Goal: Task Accomplishment & Management: Manage account settings

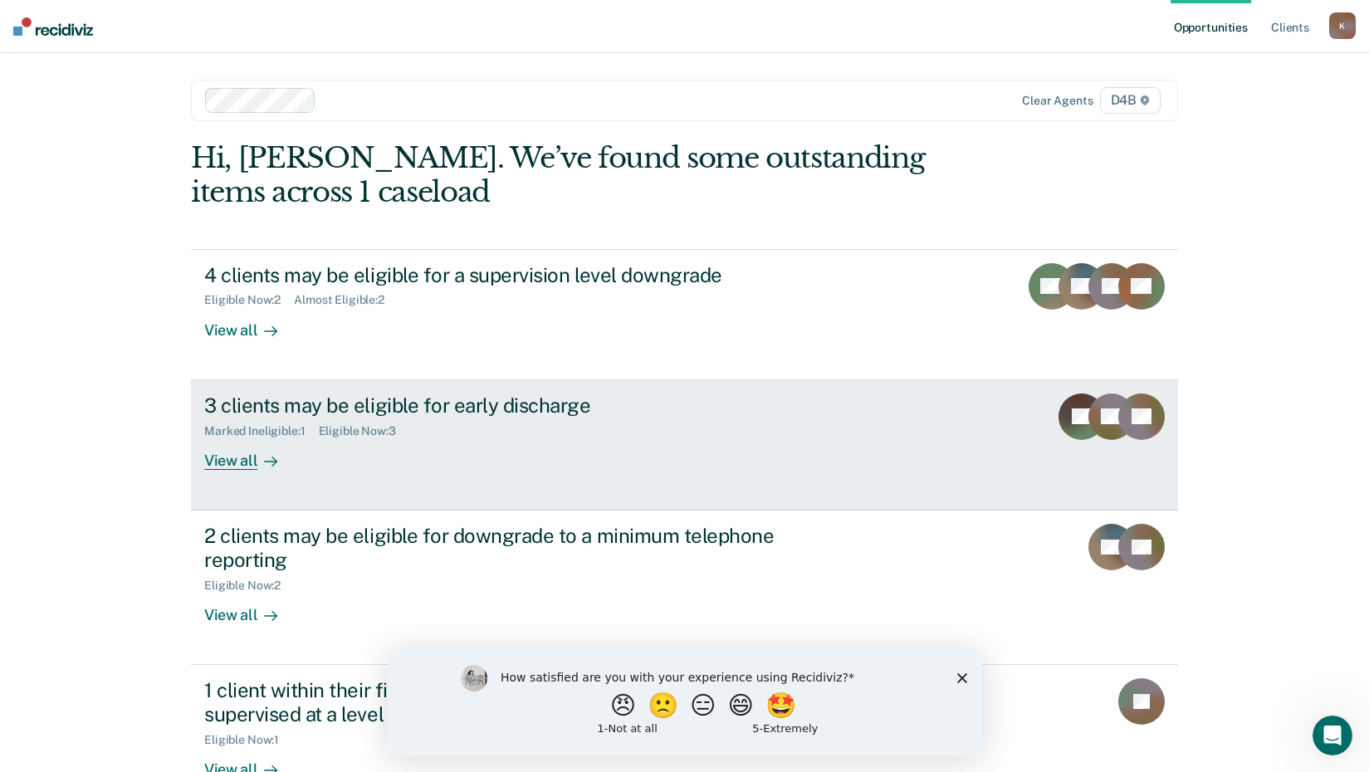
click at [223, 466] on div "View all" at bounding box center [250, 453] width 93 height 32
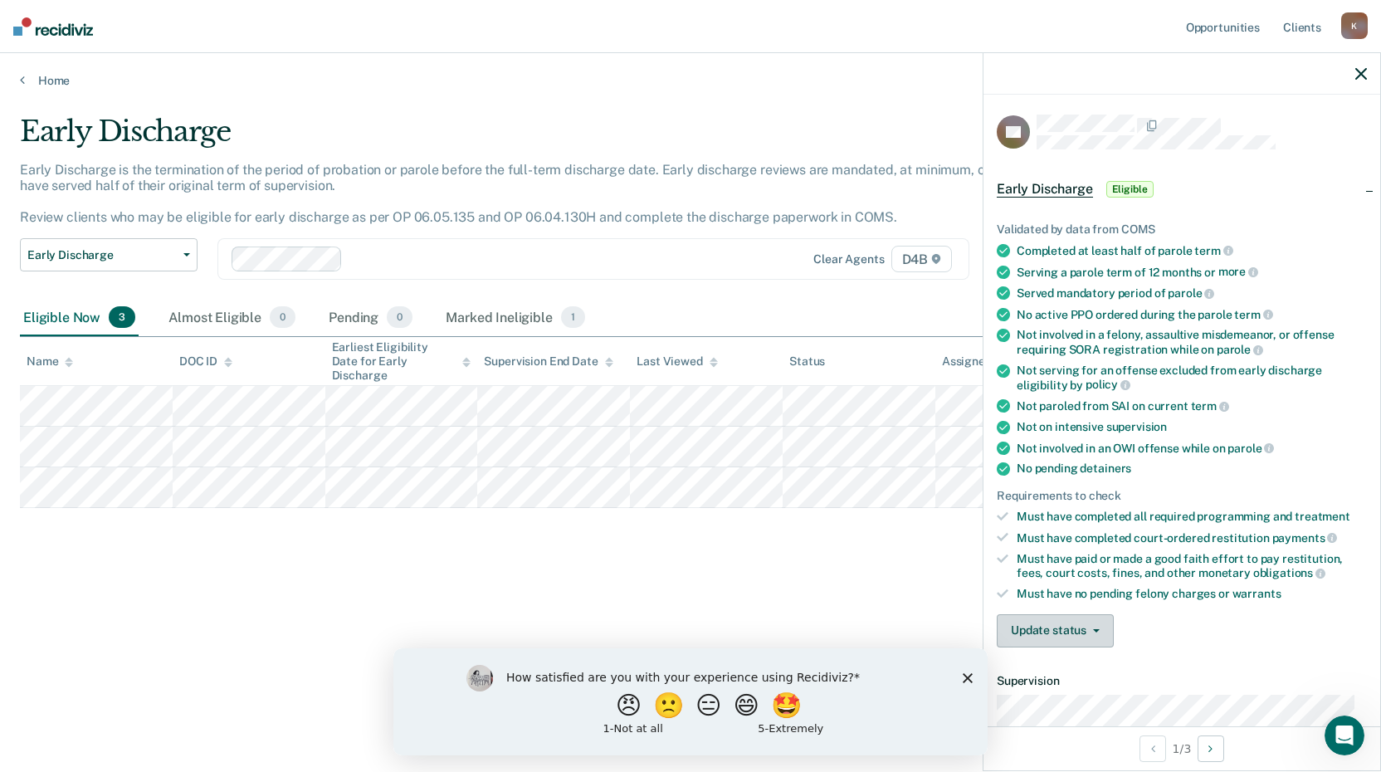
click at [1076, 632] on button "Update status" at bounding box center [1055, 630] width 117 height 33
click at [1082, 697] on button "Mark Ineligible" at bounding box center [1077, 697] width 160 height 27
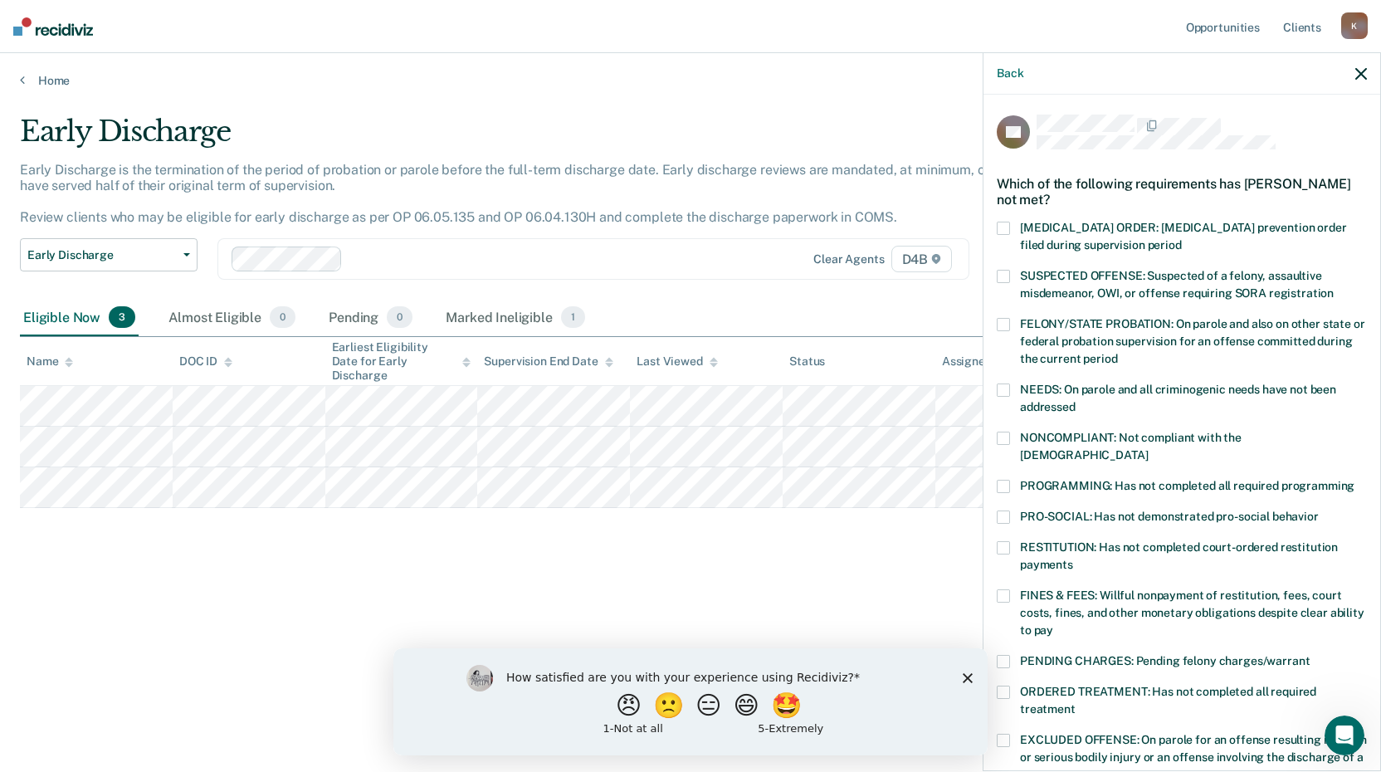
click at [1006, 439] on span at bounding box center [1003, 438] width 13 height 13
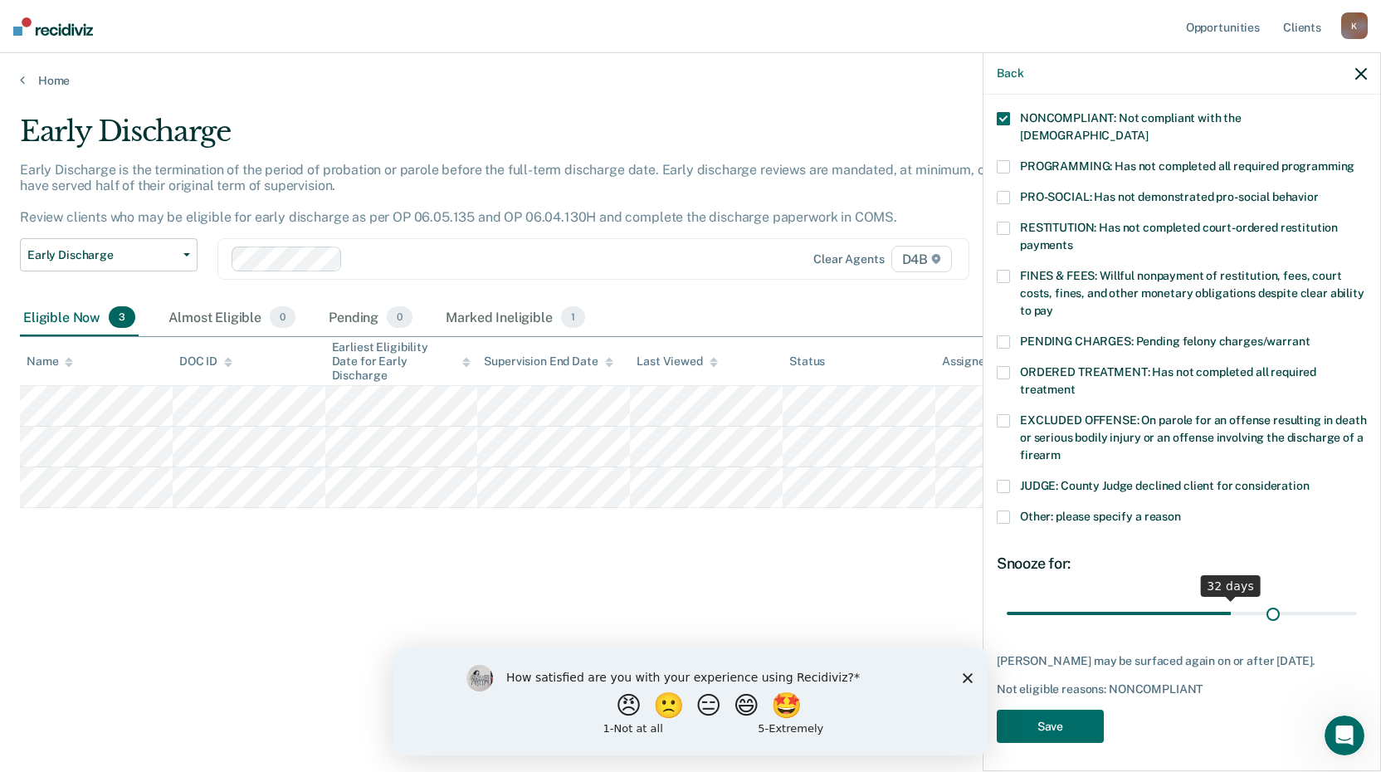
scroll to position [305, 0]
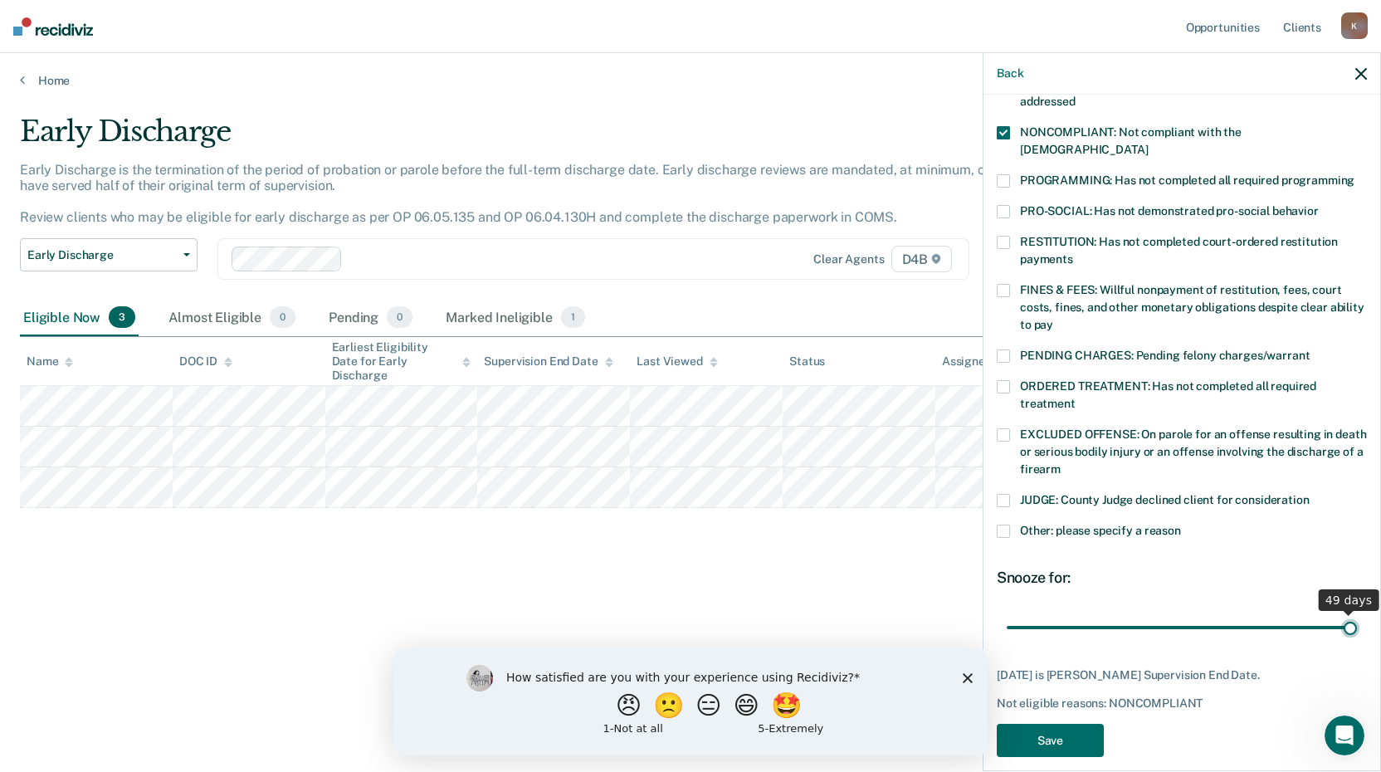
drag, startPoint x: 1210, startPoint y: 596, endPoint x: 1357, endPoint y: 589, distance: 147.0
type input "49"
click at [1354, 612] on input "range" at bounding box center [1182, 626] width 350 height 29
click at [1364, 589] on div "KS Which of the following requirements has [PERSON_NAME] not met? [MEDICAL_DATA…" at bounding box center [1181, 431] width 397 height 673
drag, startPoint x: 1336, startPoint y: 604, endPoint x: 1365, endPoint y: 615, distance: 31.0
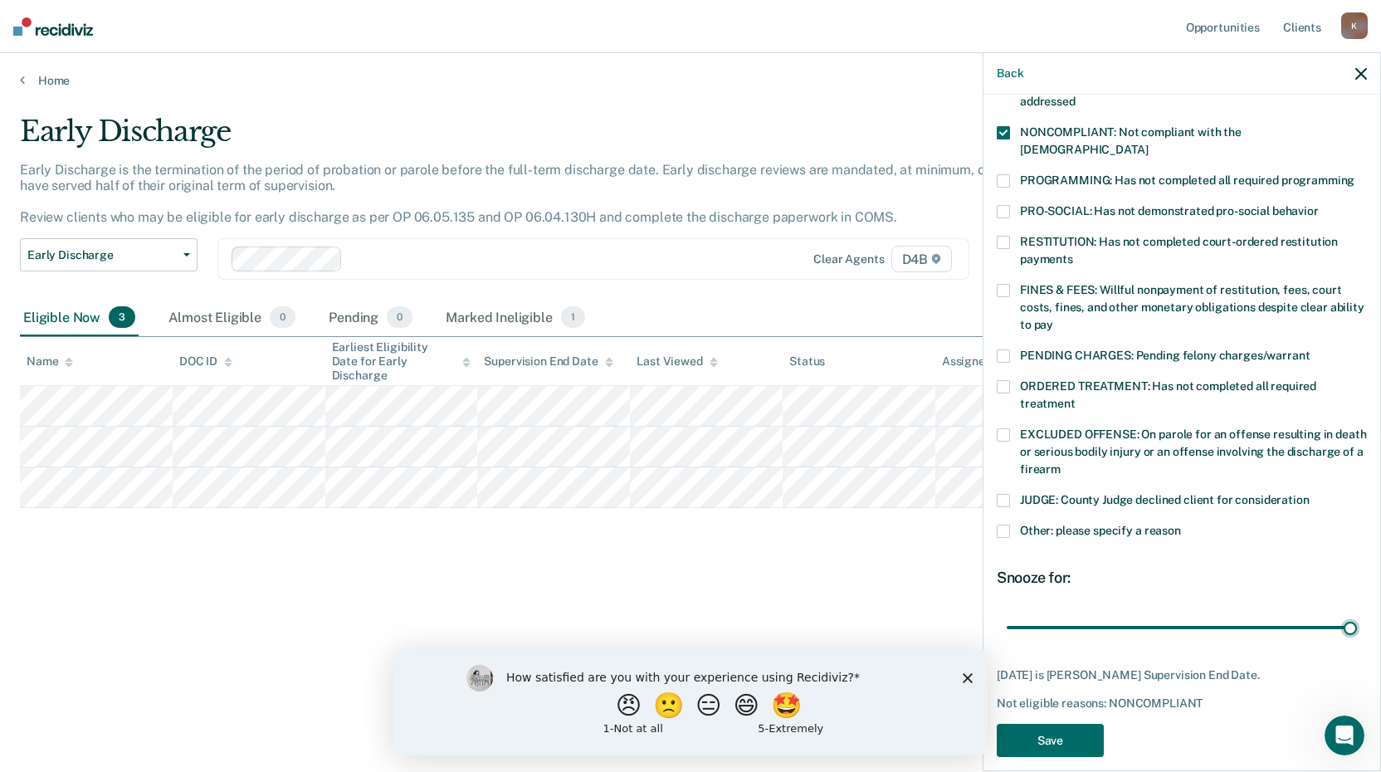
click at [1357, 612] on input "range" at bounding box center [1182, 626] width 350 height 29
click at [1067, 724] on button "Save" at bounding box center [1050, 741] width 107 height 34
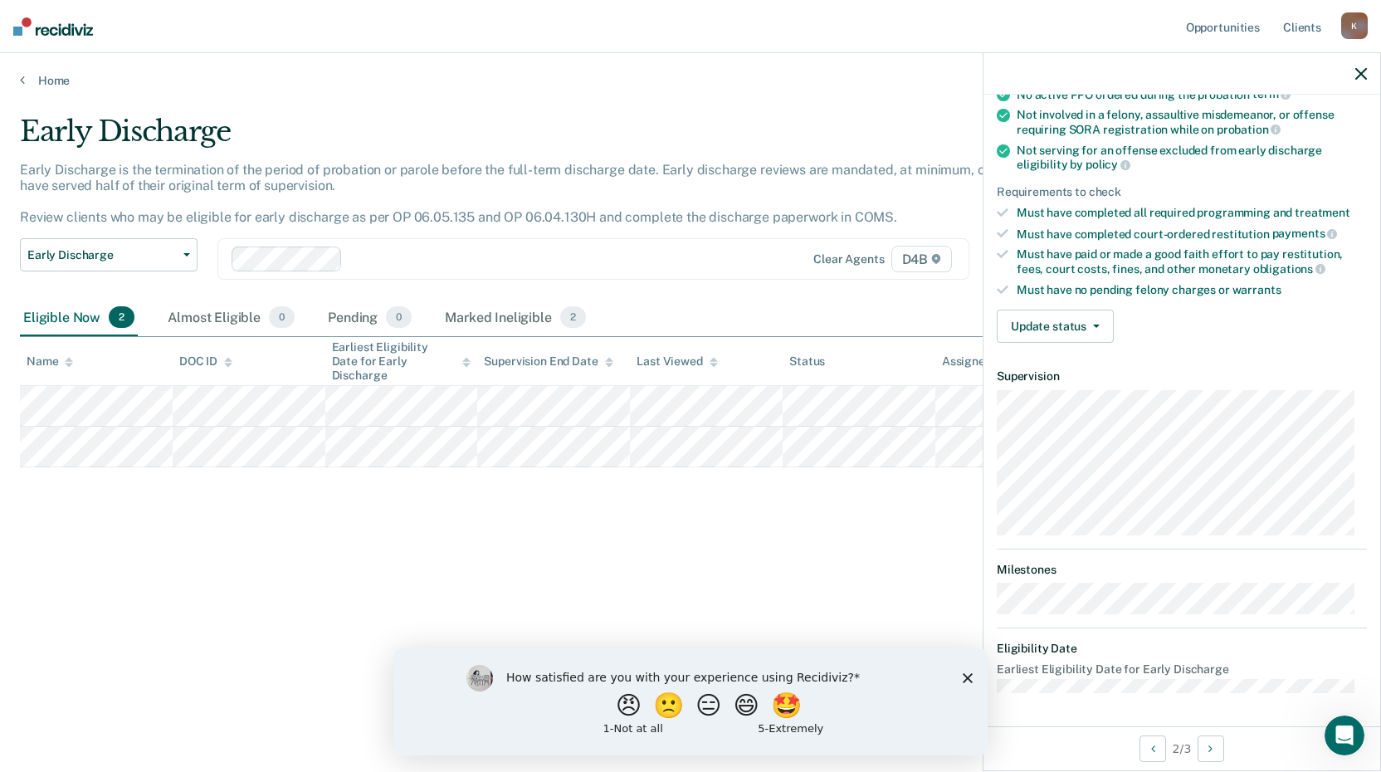
scroll to position [176, 0]
click at [1093, 318] on button "Update status" at bounding box center [1055, 327] width 117 height 33
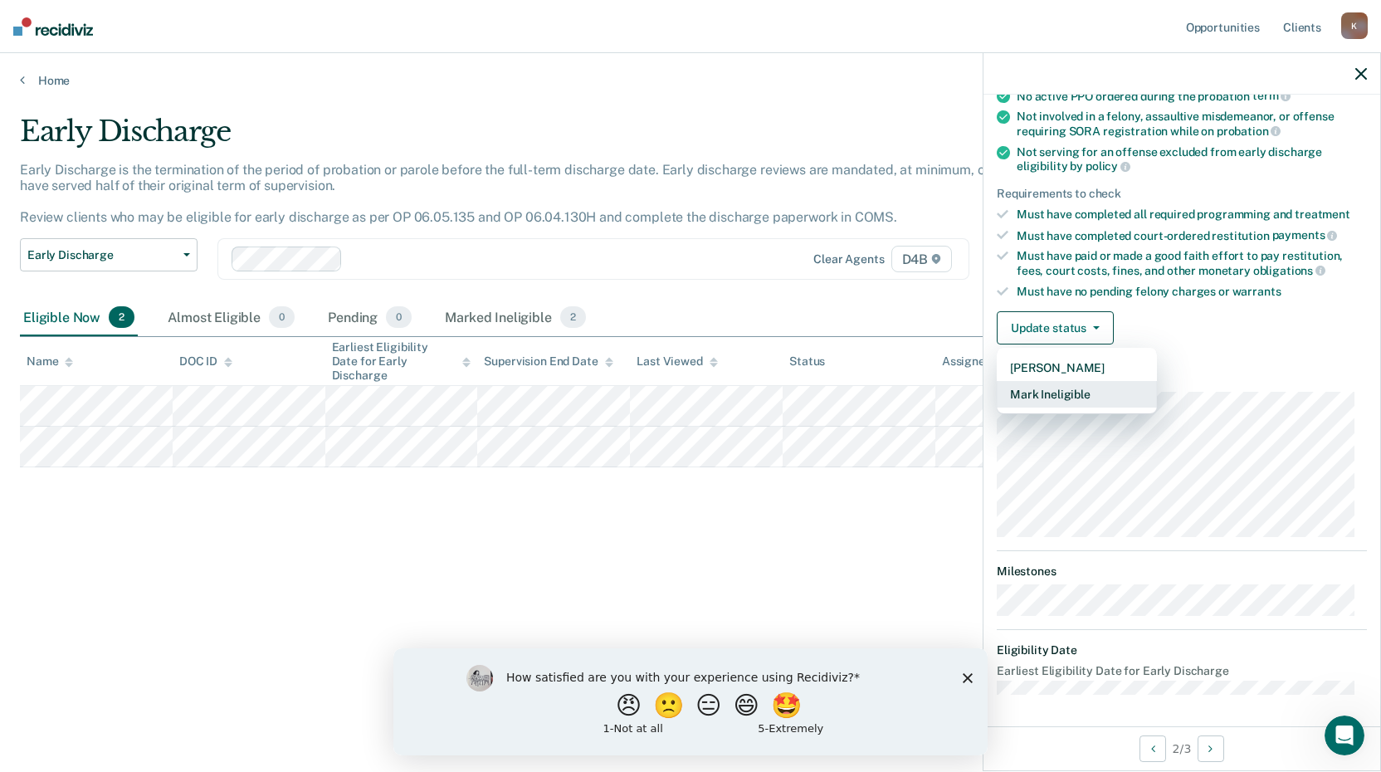
click at [1056, 396] on button "Mark Ineligible" at bounding box center [1077, 394] width 160 height 27
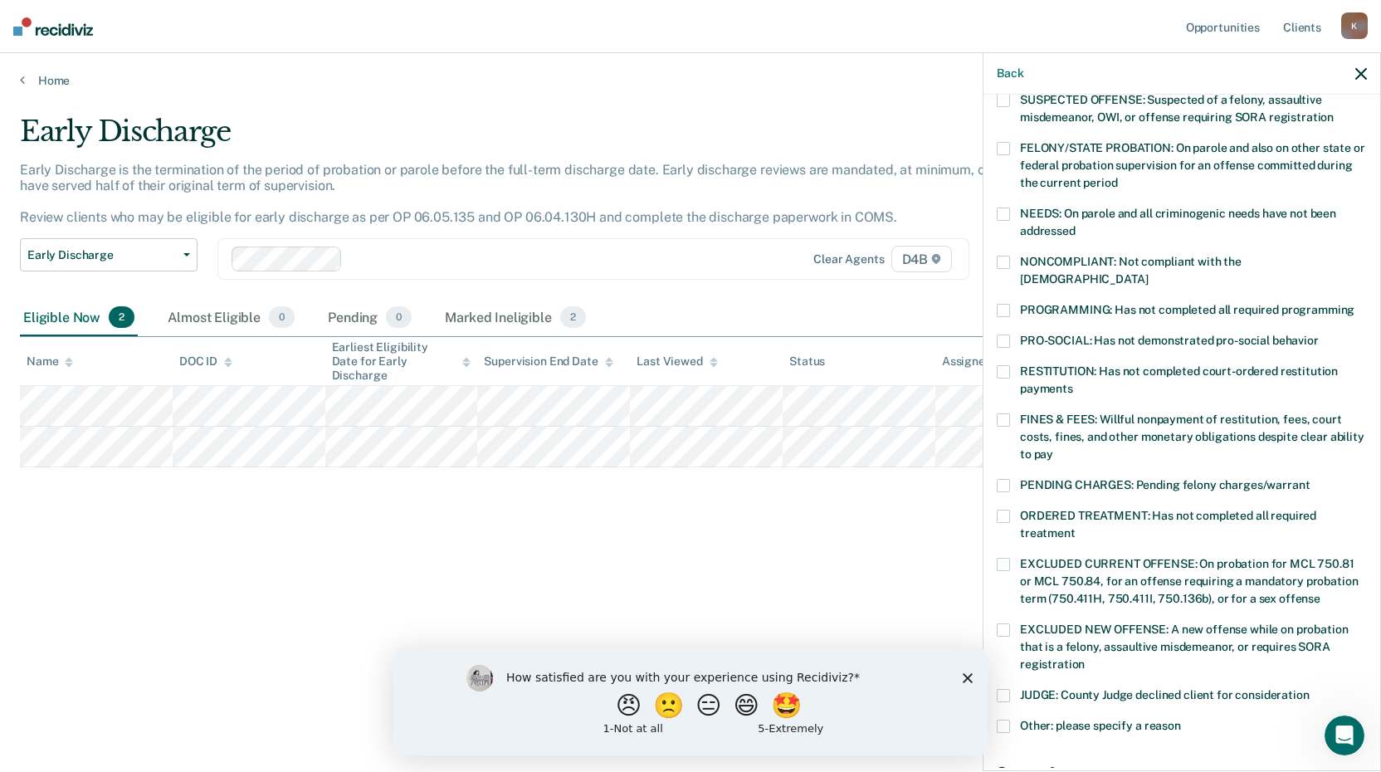
scroll to position [93, 0]
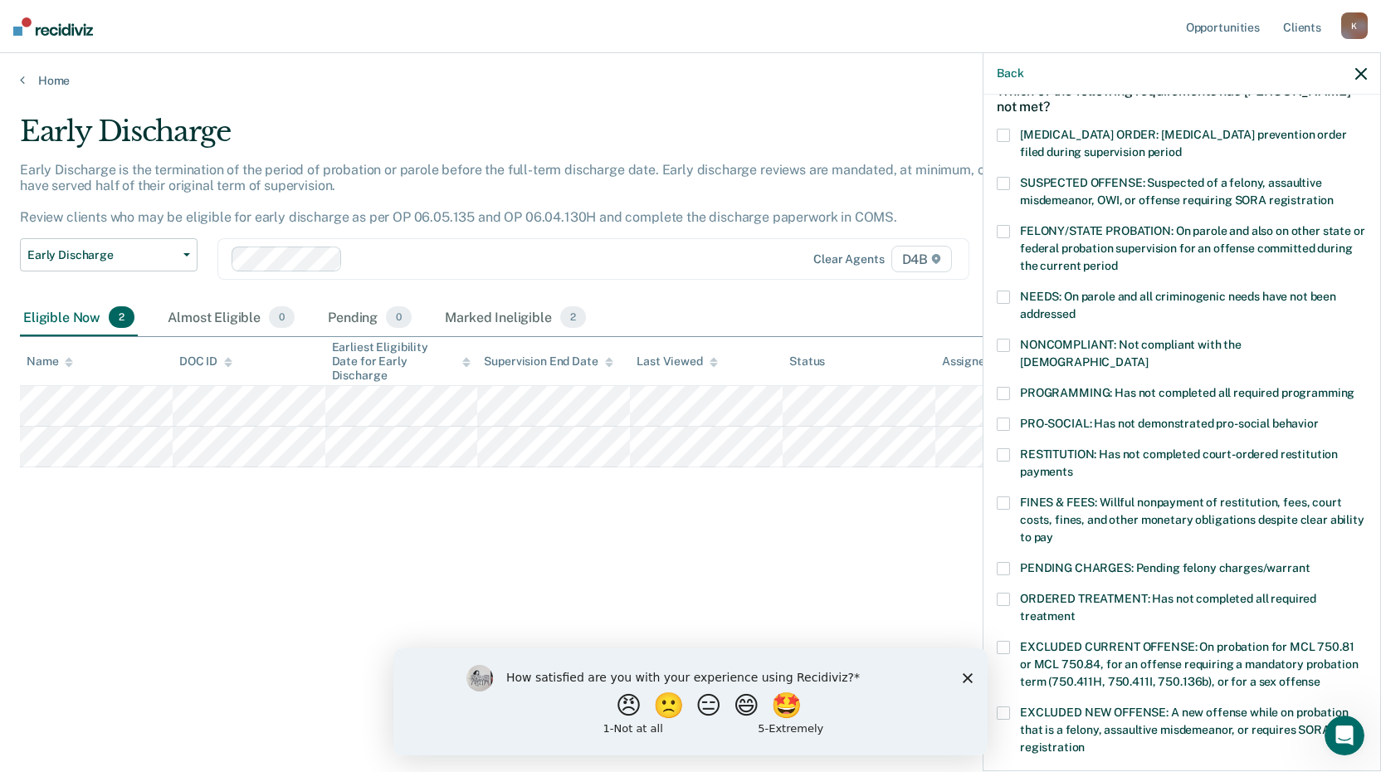
click at [1008, 344] on span at bounding box center [1003, 345] width 13 height 13
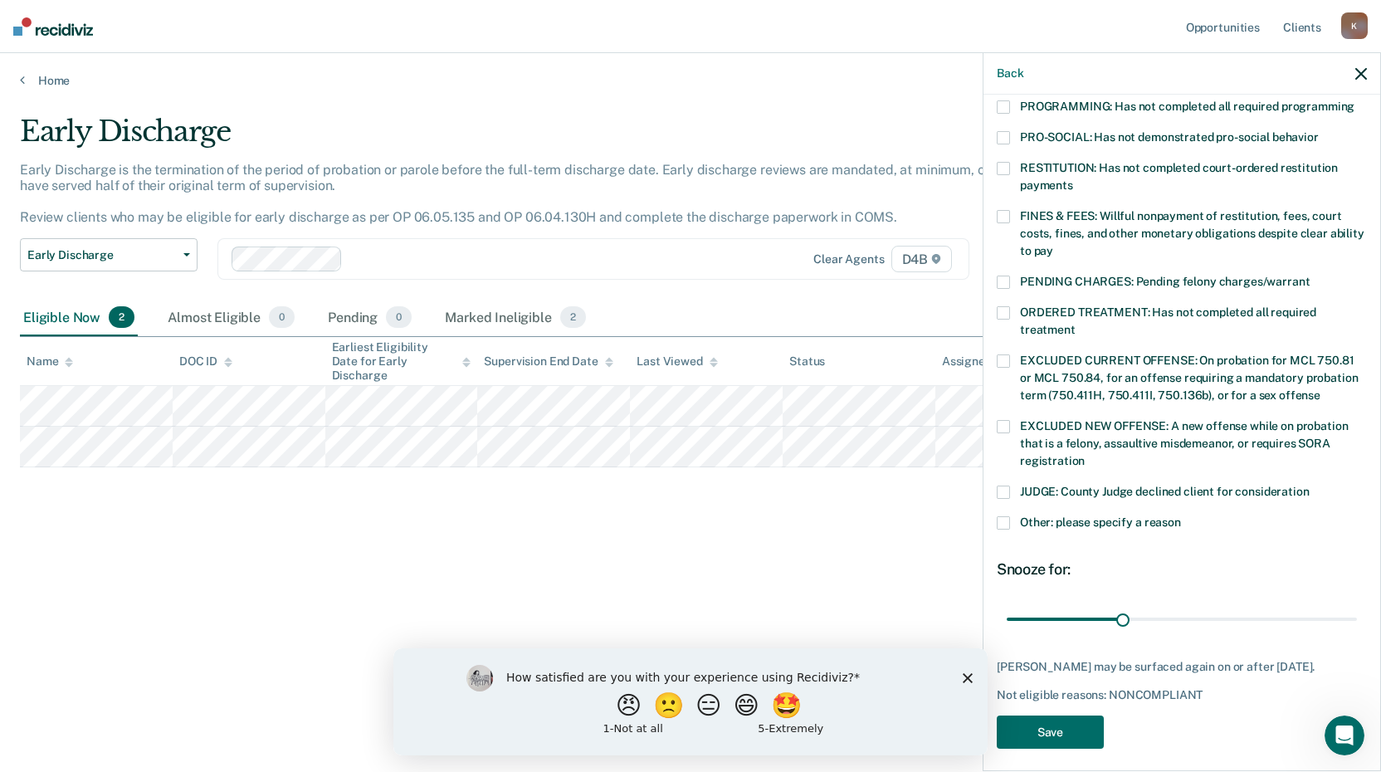
scroll to position [385, 0]
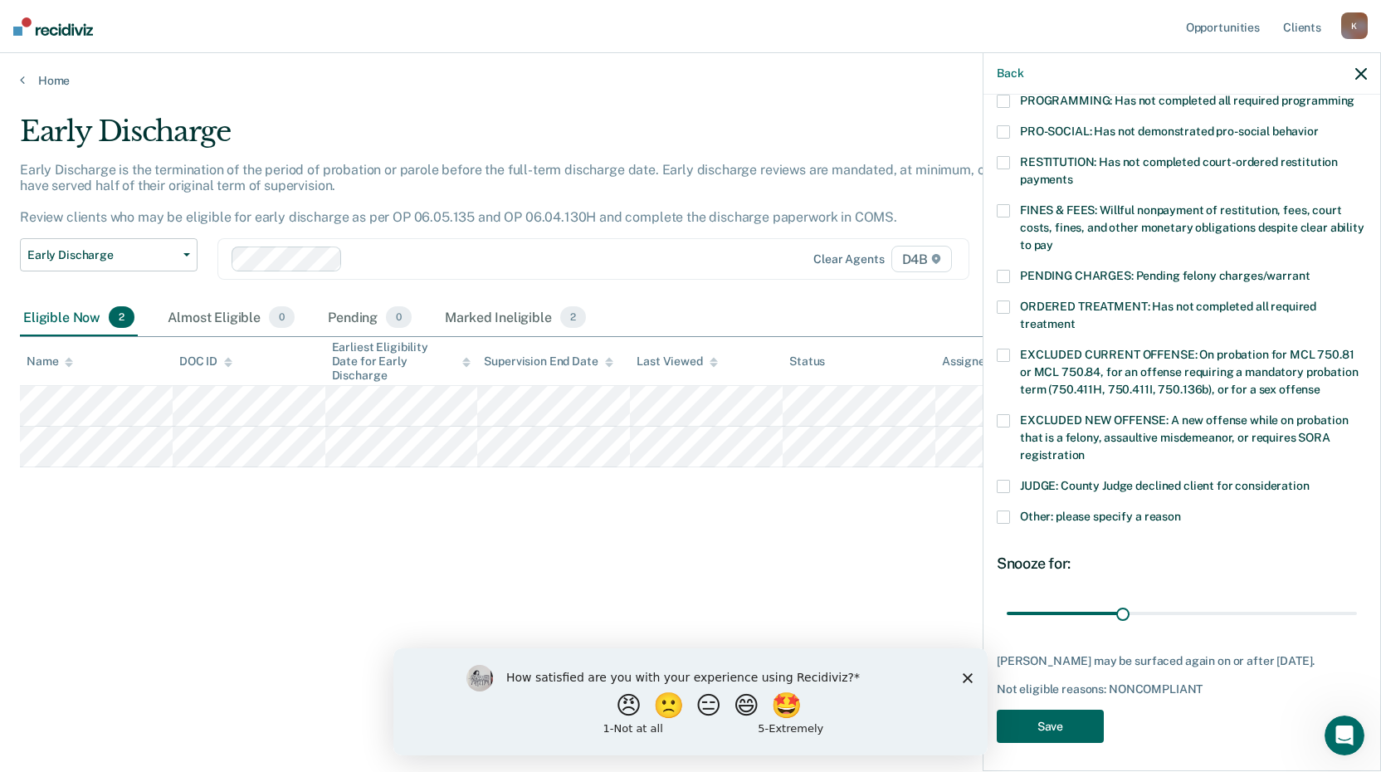
click at [1069, 714] on button "Save" at bounding box center [1050, 727] width 107 height 34
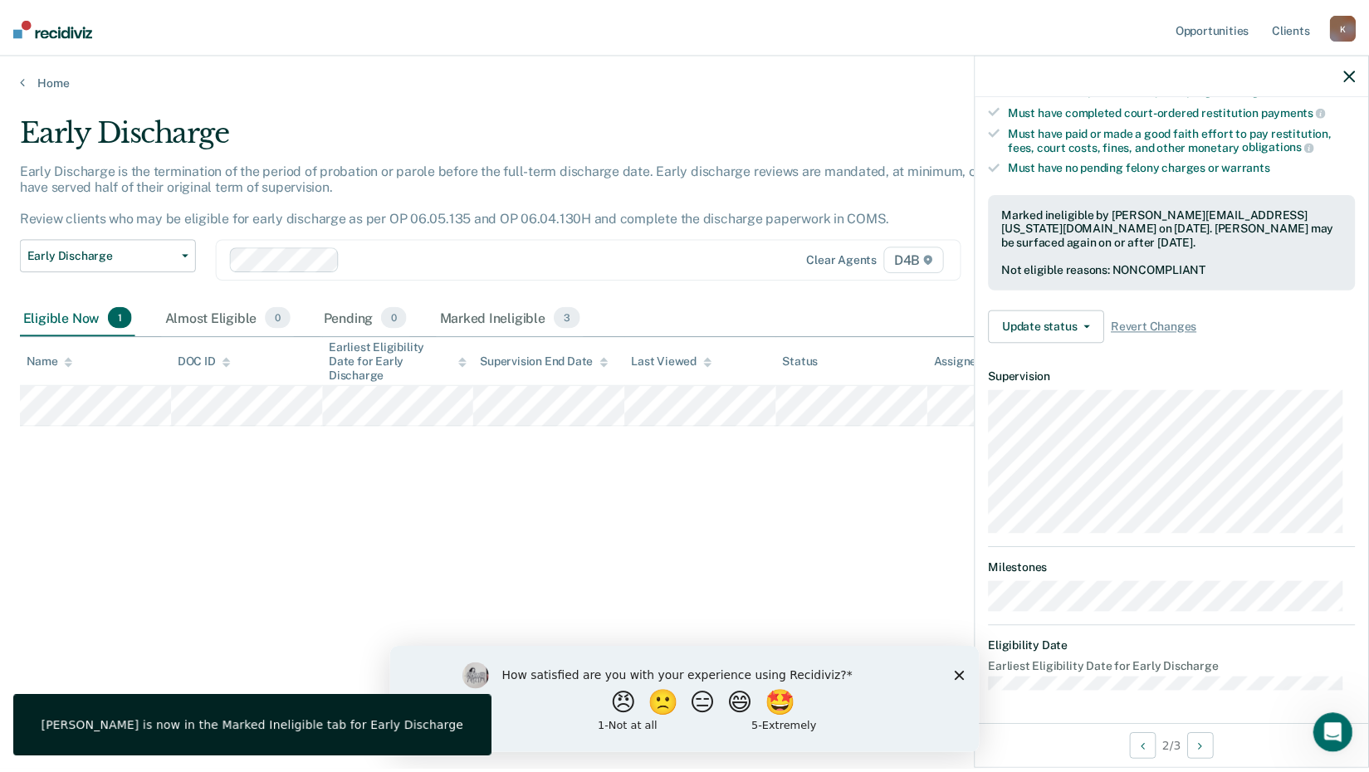
scroll to position [299, 0]
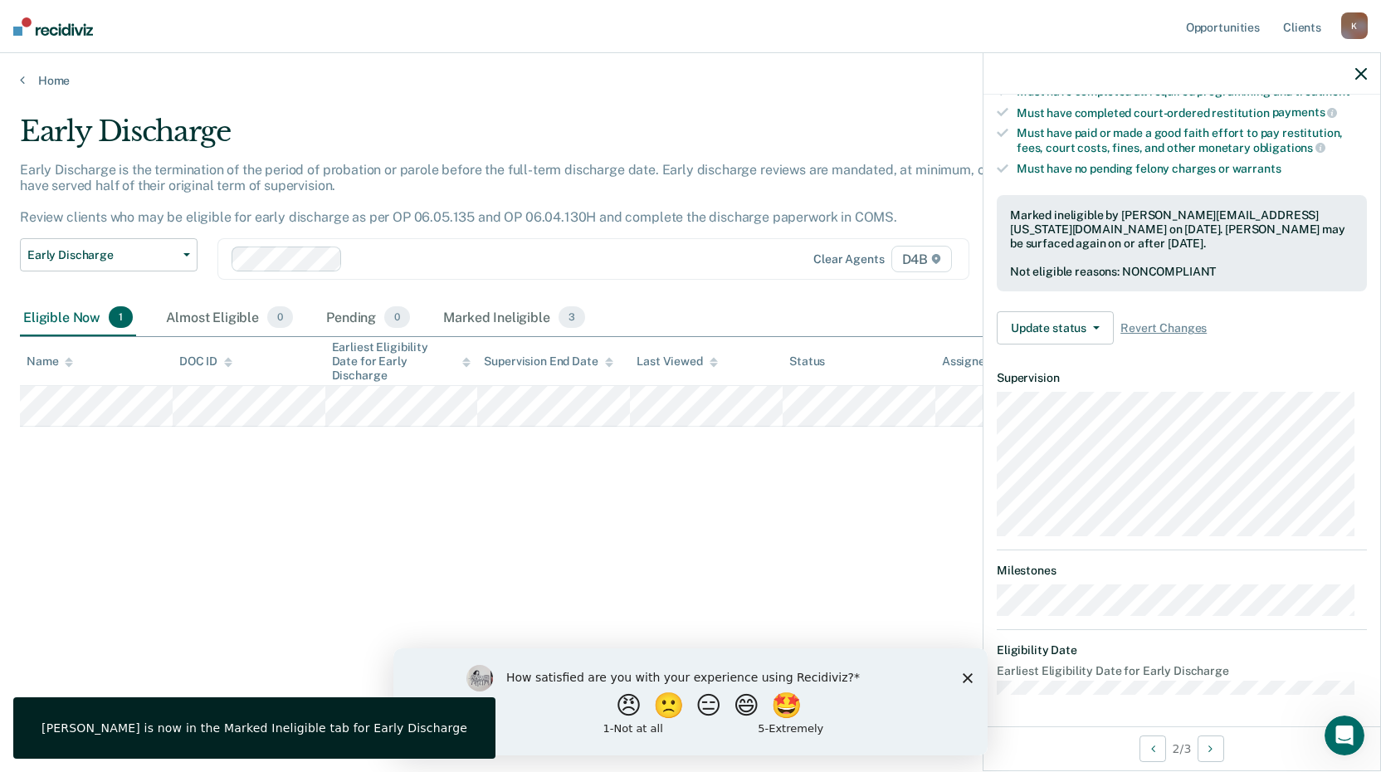
click at [1359, 72] on icon "button" at bounding box center [1361, 74] width 12 height 12
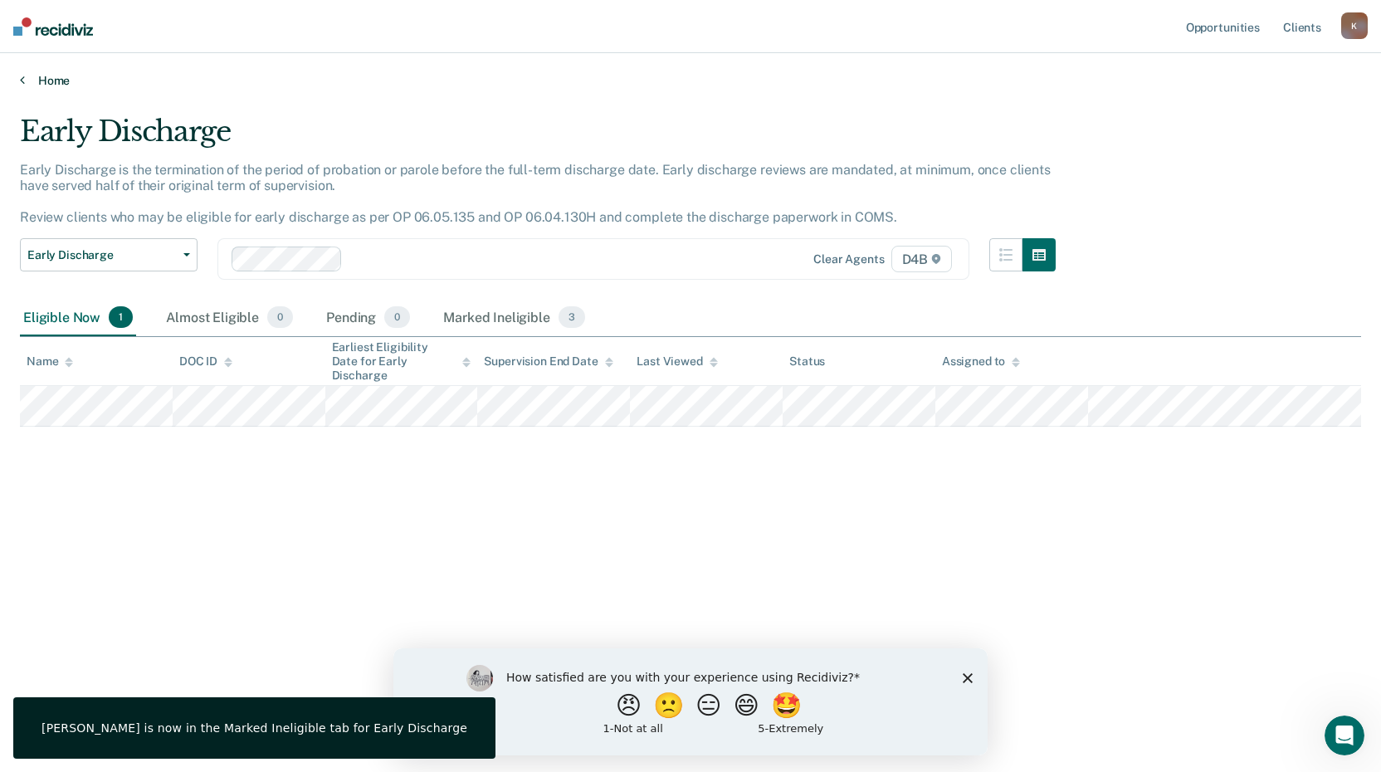
click at [60, 79] on link "Home" at bounding box center [690, 80] width 1341 height 15
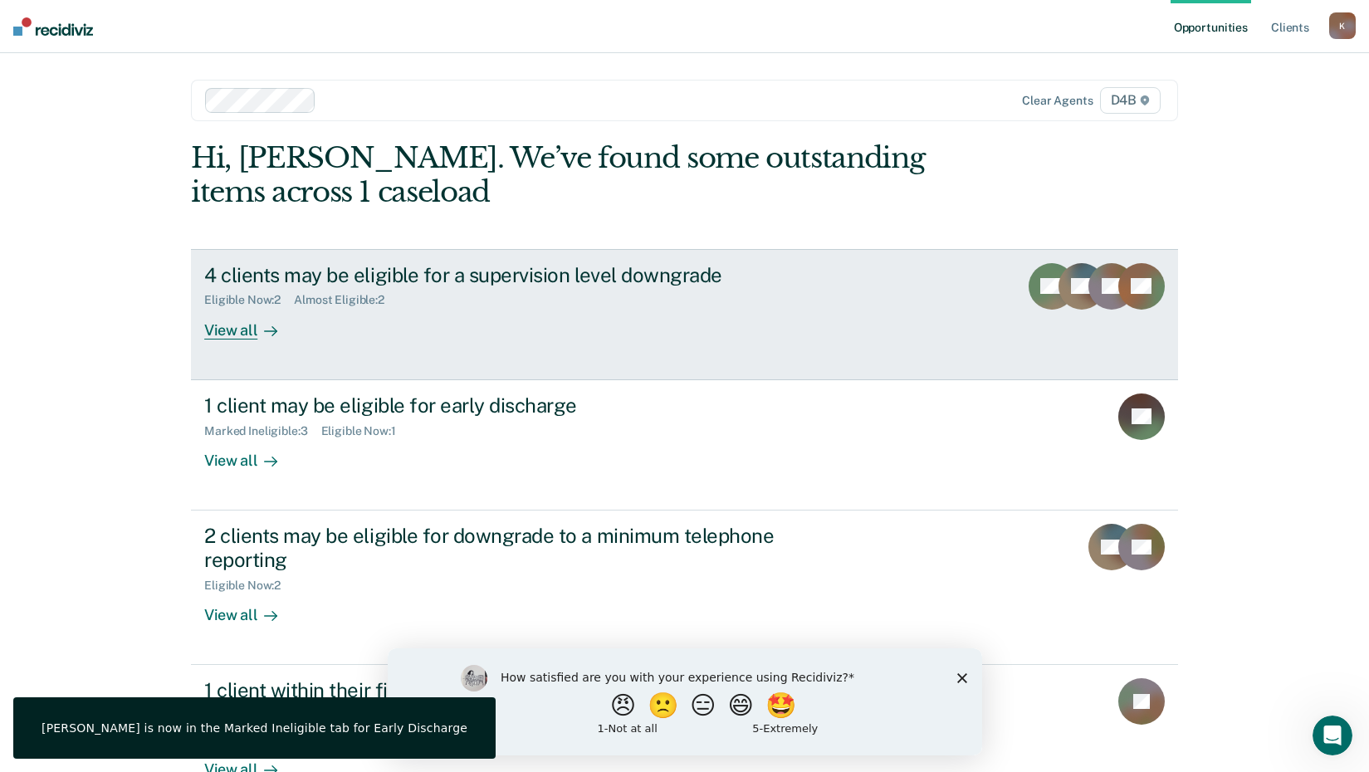
click at [290, 322] on div "View all" at bounding box center [250, 323] width 93 height 32
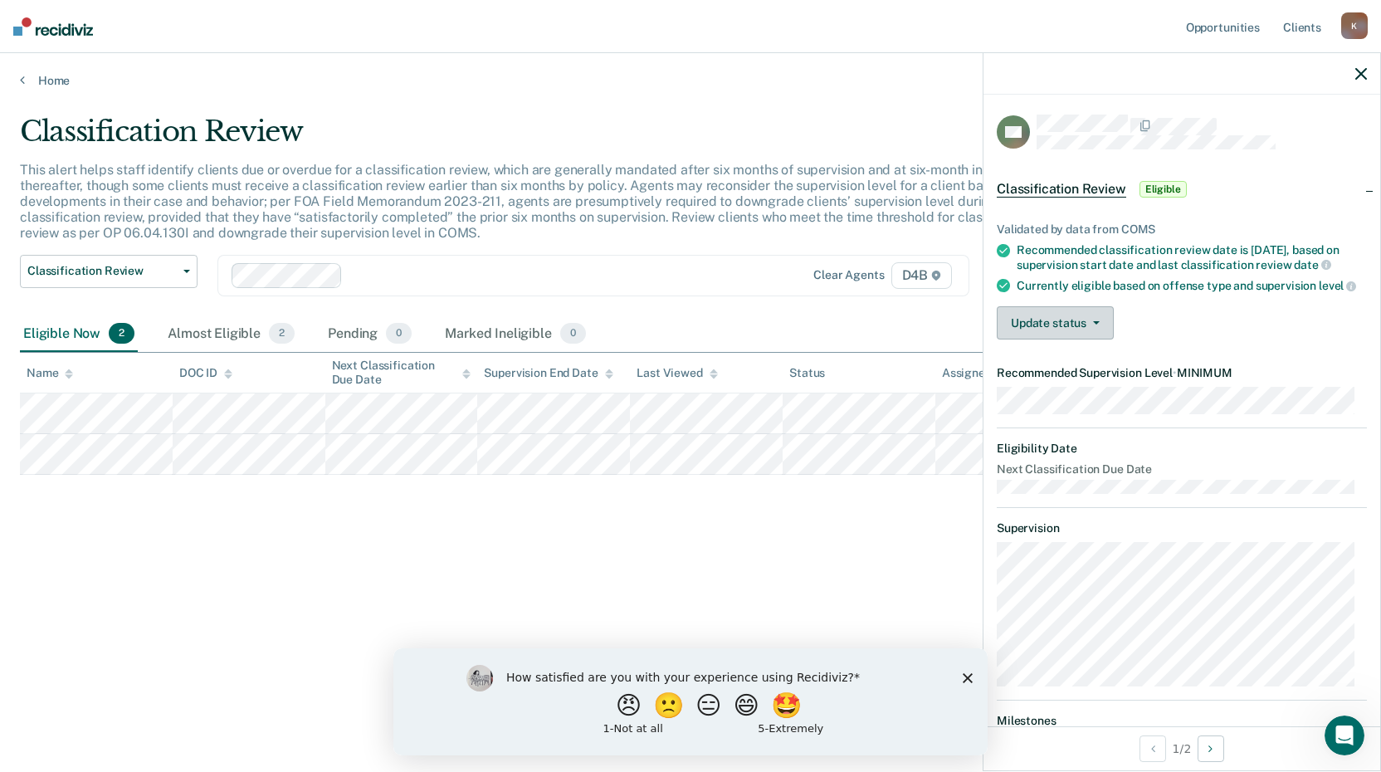
click at [1094, 325] on icon "button" at bounding box center [1096, 322] width 7 height 3
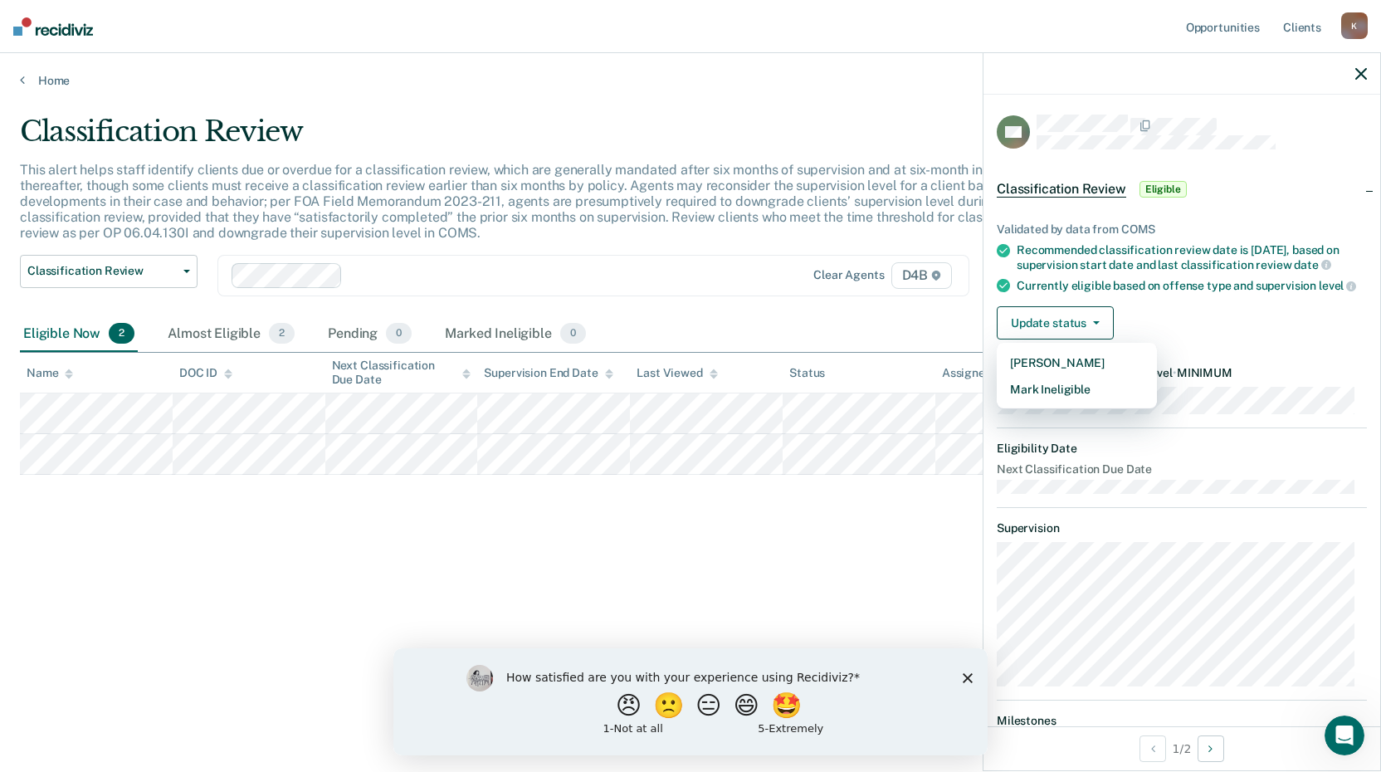
click at [735, 549] on div "Classification Review This alert helps staff identify clients due or overdue fo…" at bounding box center [690, 381] width 1341 height 533
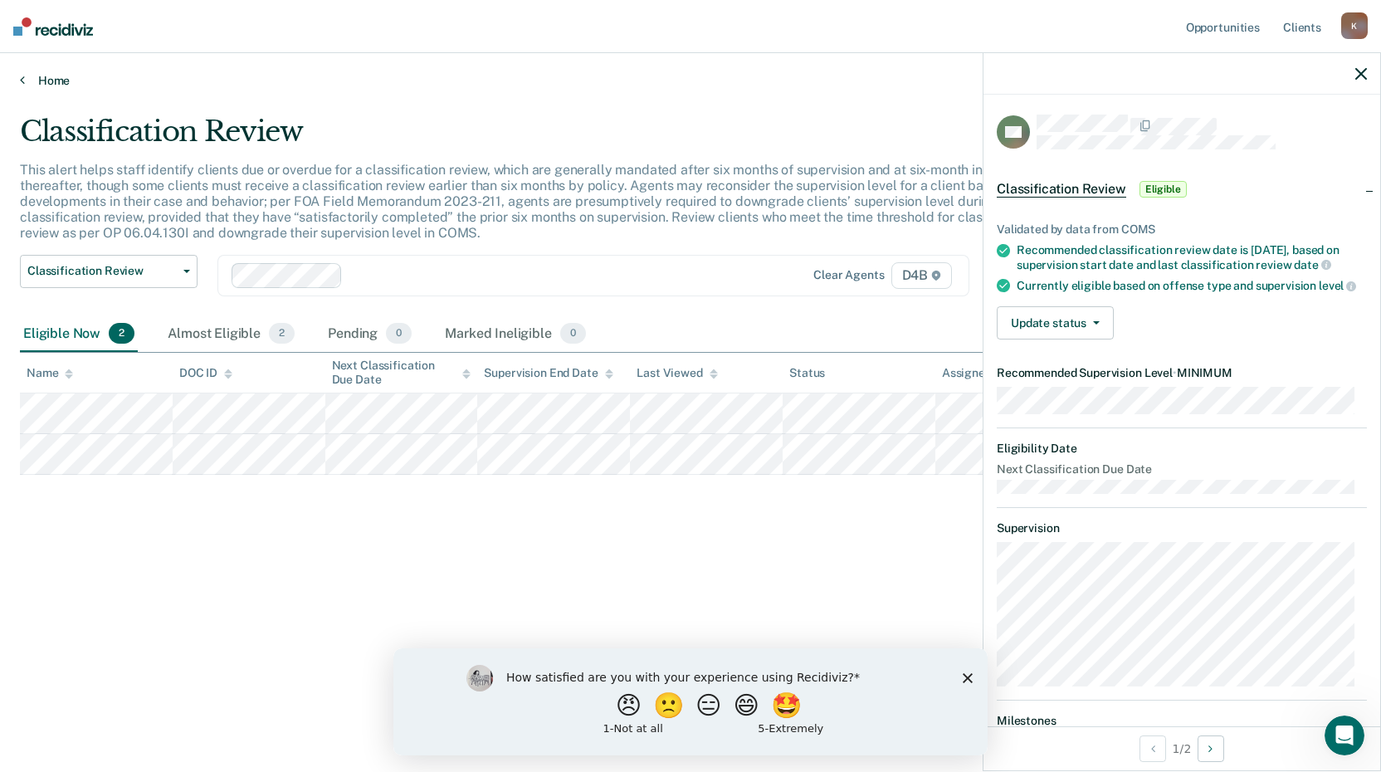
click at [68, 84] on link "Home" at bounding box center [690, 80] width 1341 height 15
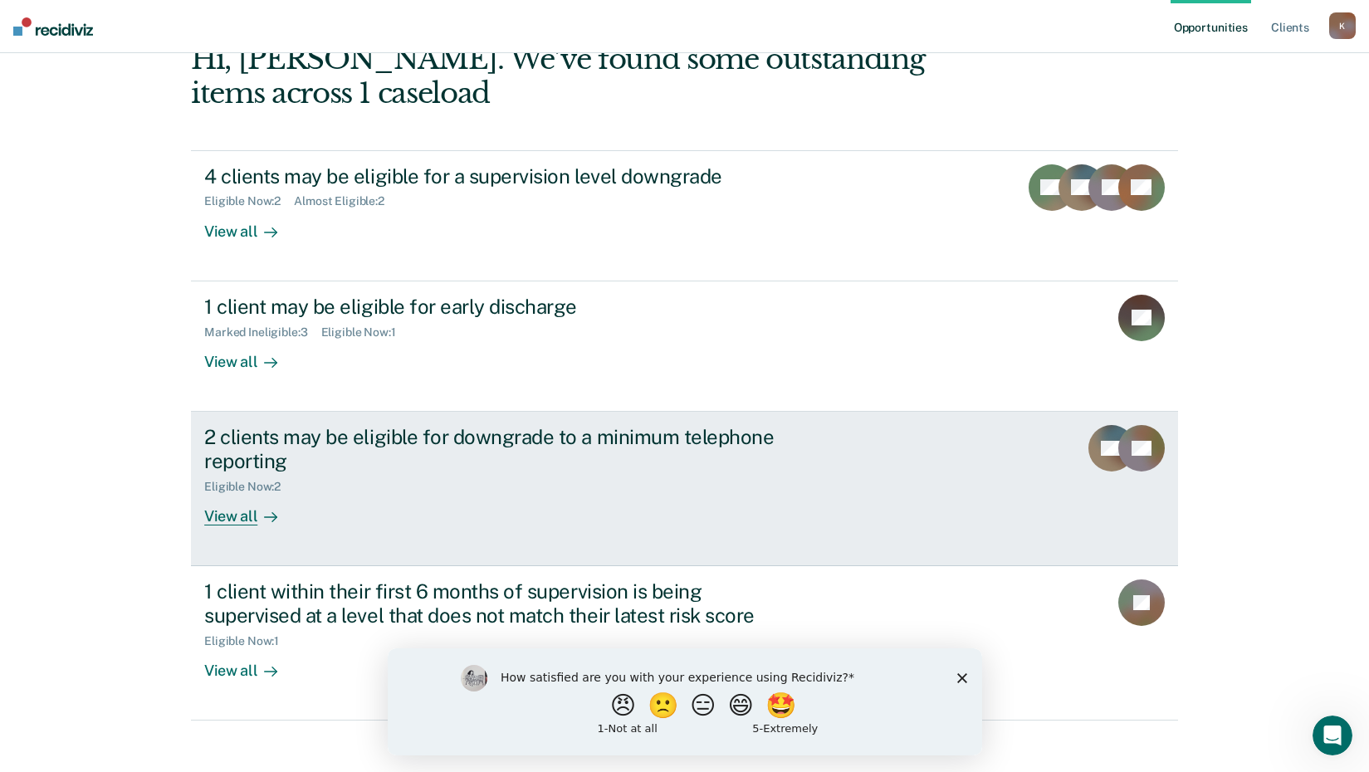
scroll to position [114, 0]
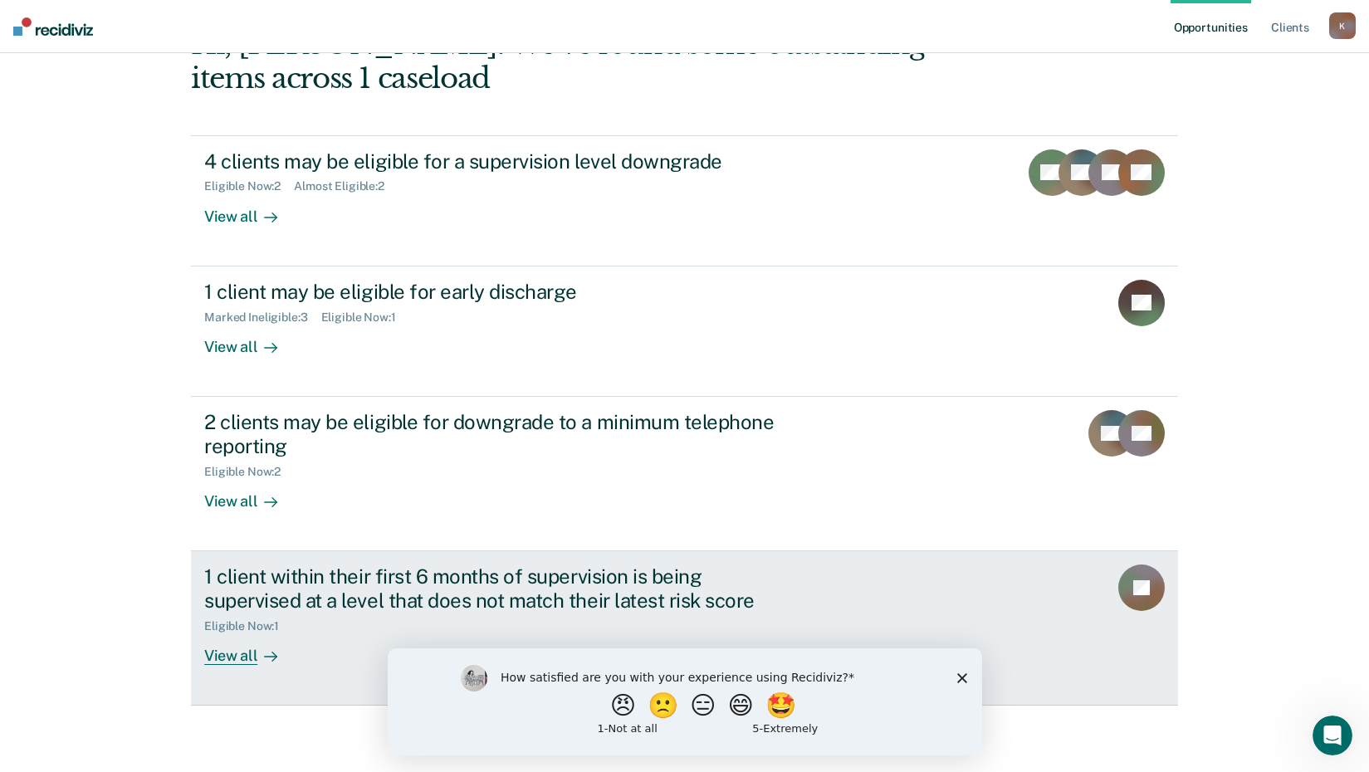
click at [431, 583] on div "1 client within their first 6 months of supervision is being supervised at a le…" at bounding box center [495, 588] width 583 height 48
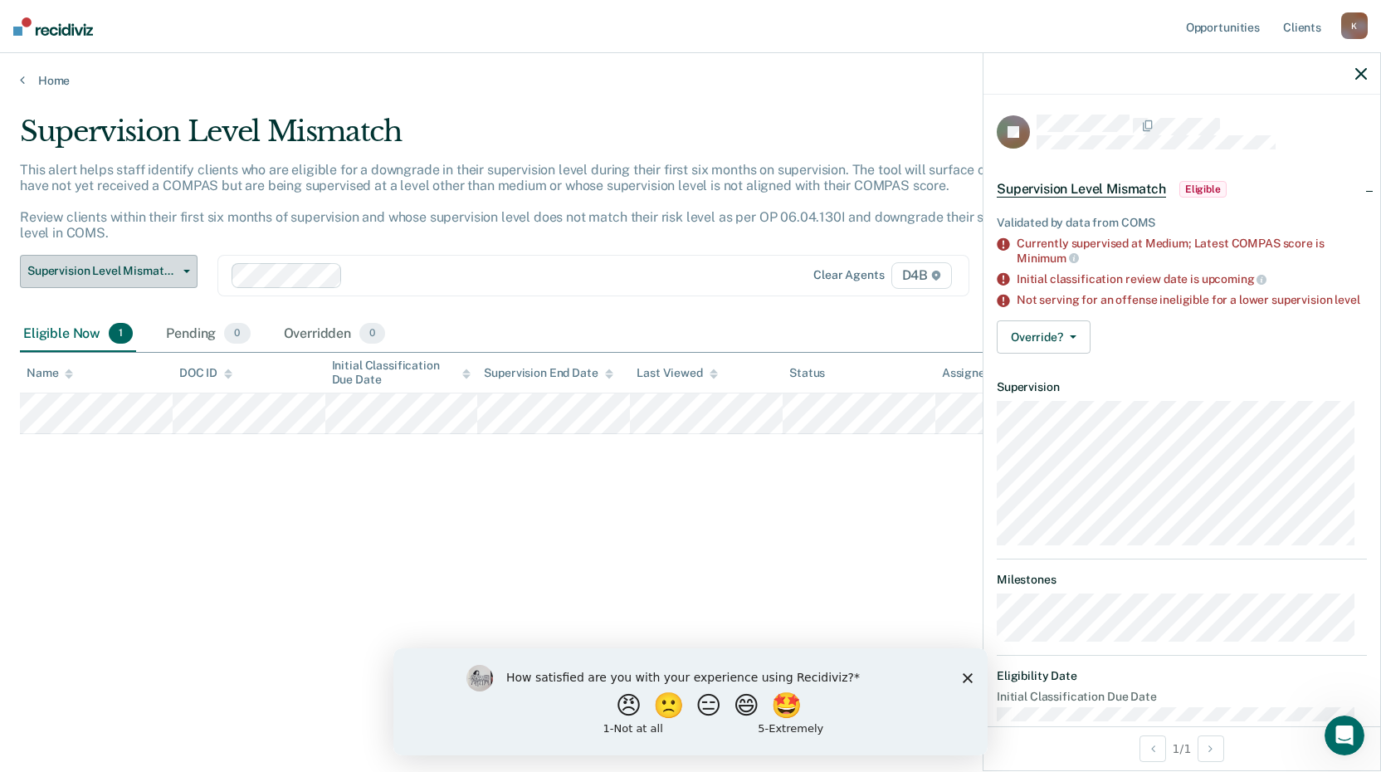
click at [180, 276] on button "Supervision Level Mismatch" at bounding box center [109, 271] width 178 height 33
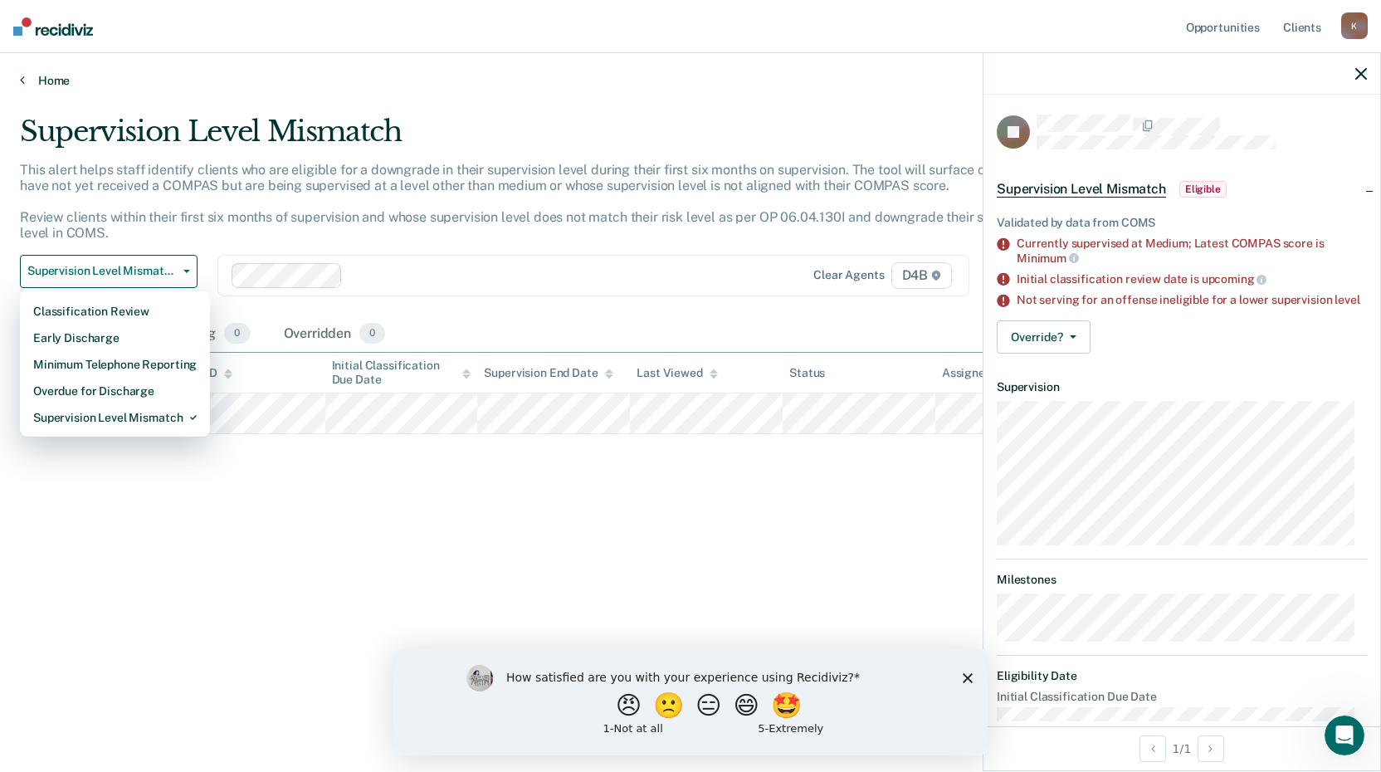
click at [52, 73] on link "Home" at bounding box center [690, 80] width 1341 height 15
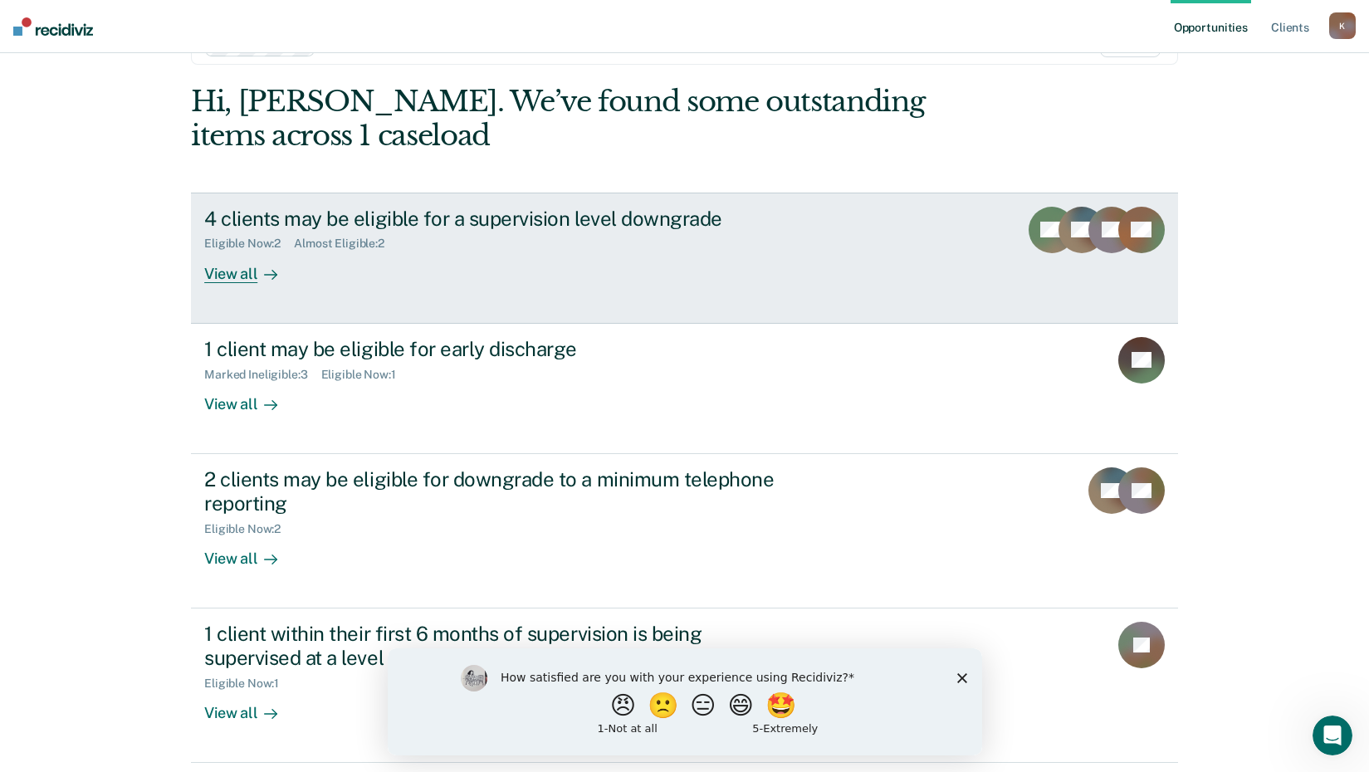
scroll to position [31, 0]
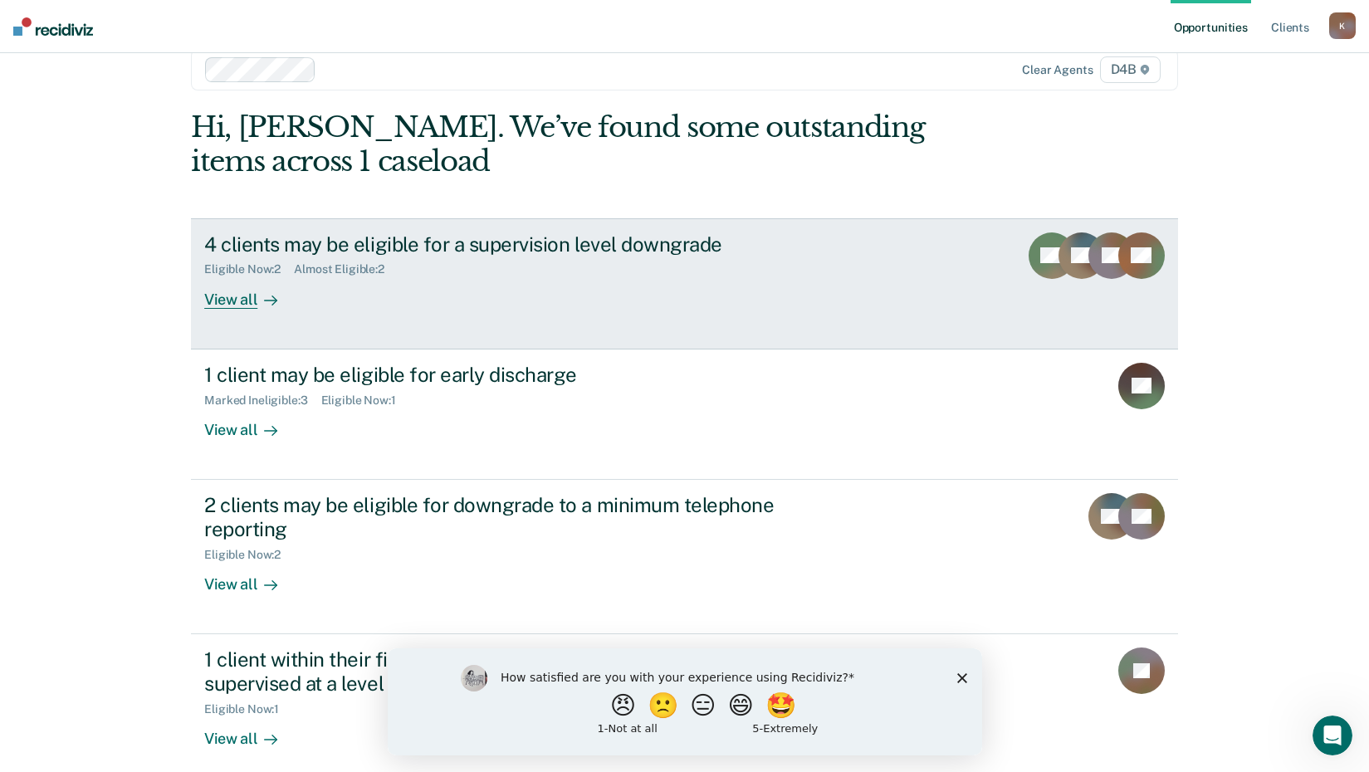
click at [239, 298] on div "View all" at bounding box center [250, 292] width 93 height 32
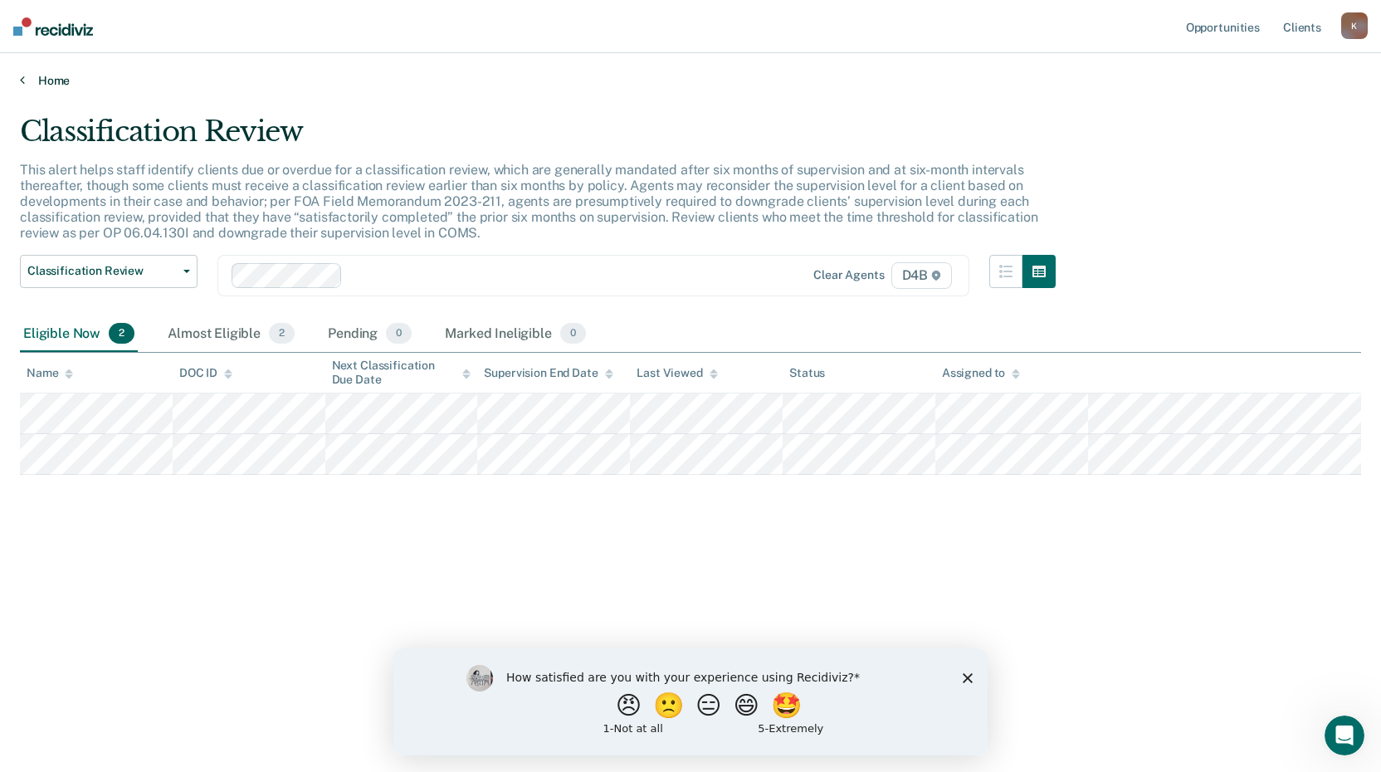
click at [55, 81] on link "Home" at bounding box center [690, 80] width 1341 height 15
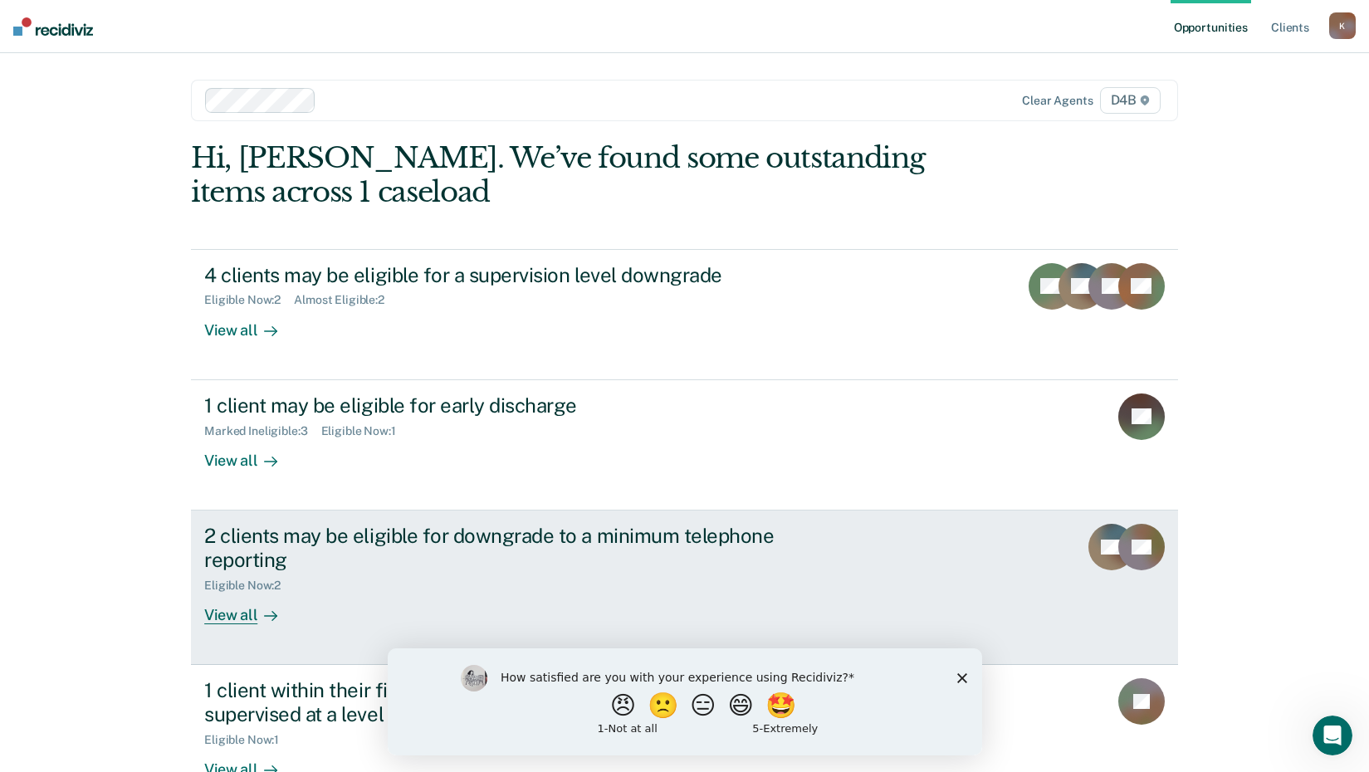
click at [238, 588] on div "Eligible Now : 2" at bounding box center [249, 585] width 90 height 14
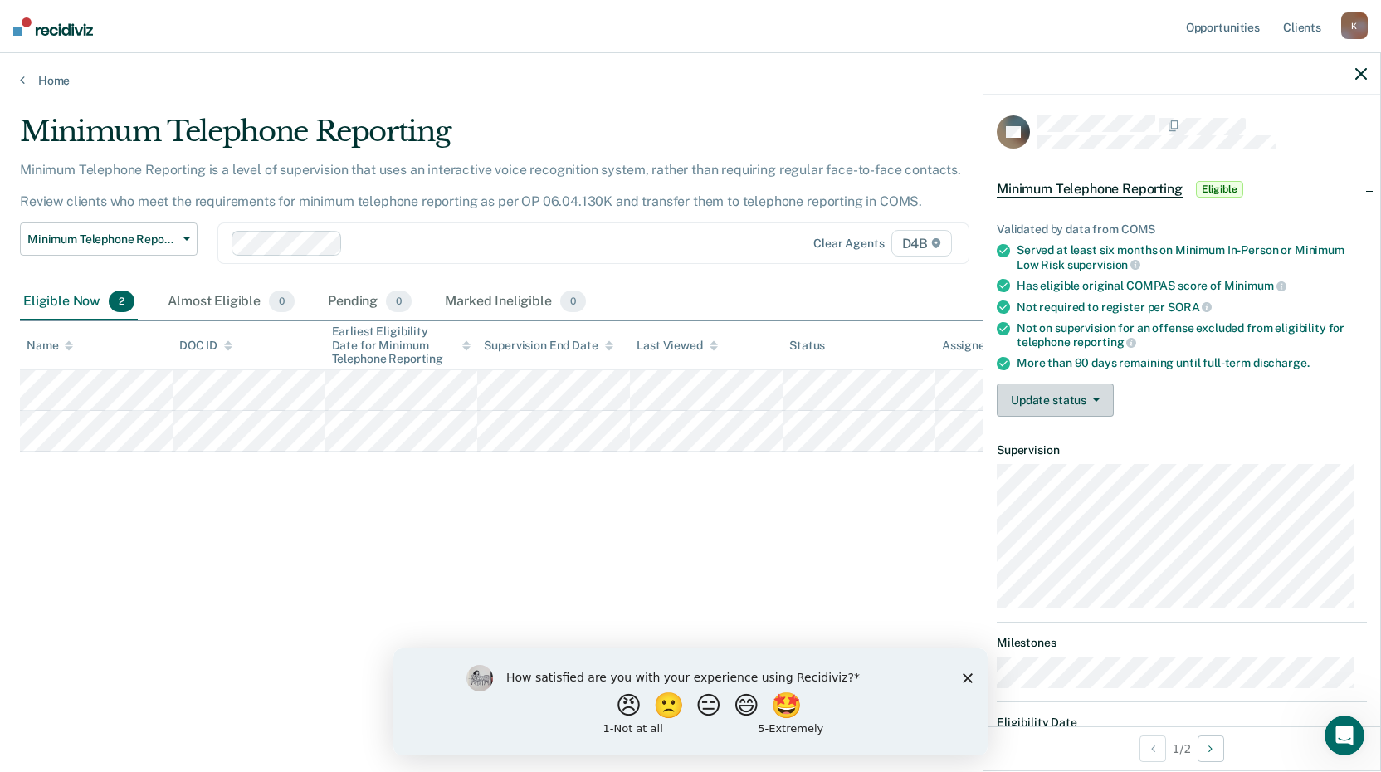
click at [1091, 398] on span "button" at bounding box center [1092, 399] width 13 height 3
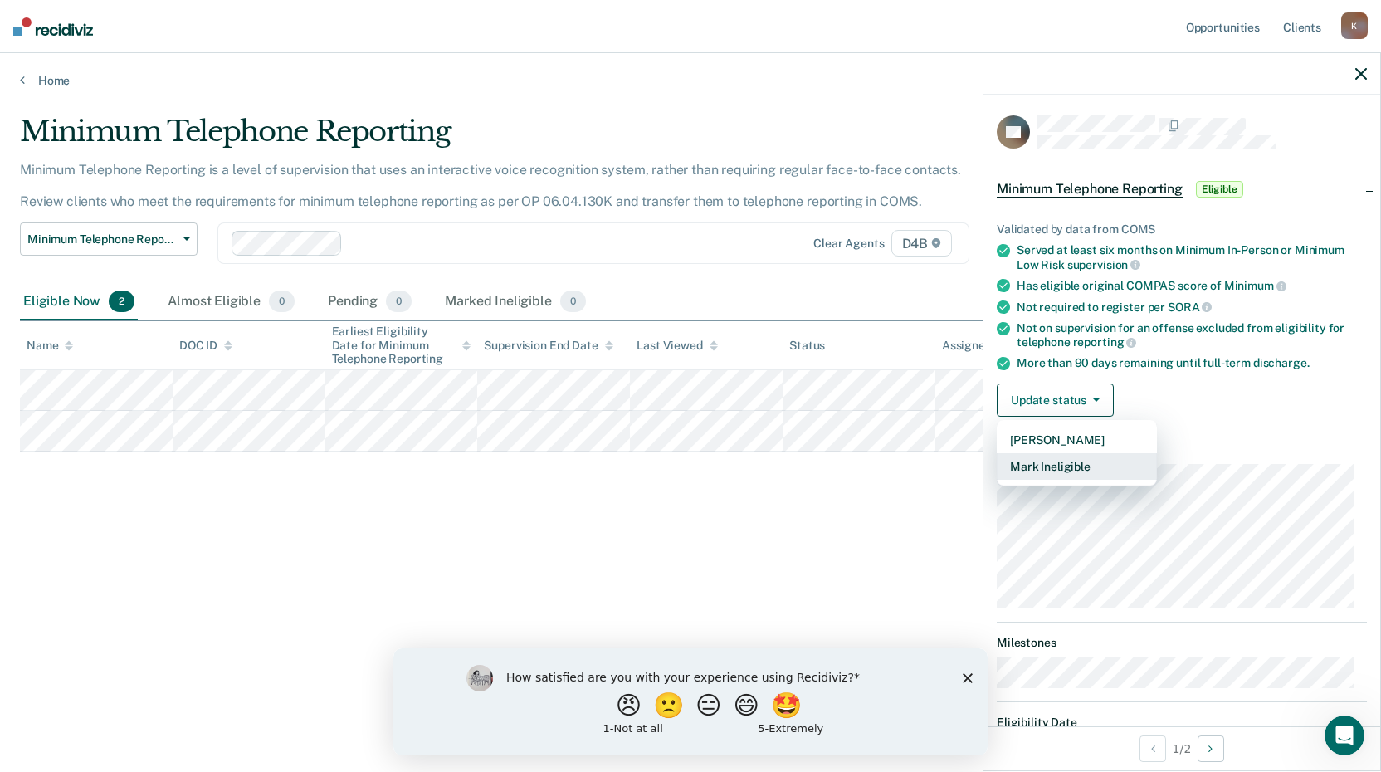
click at [1068, 464] on button "Mark Ineligible" at bounding box center [1077, 466] width 160 height 27
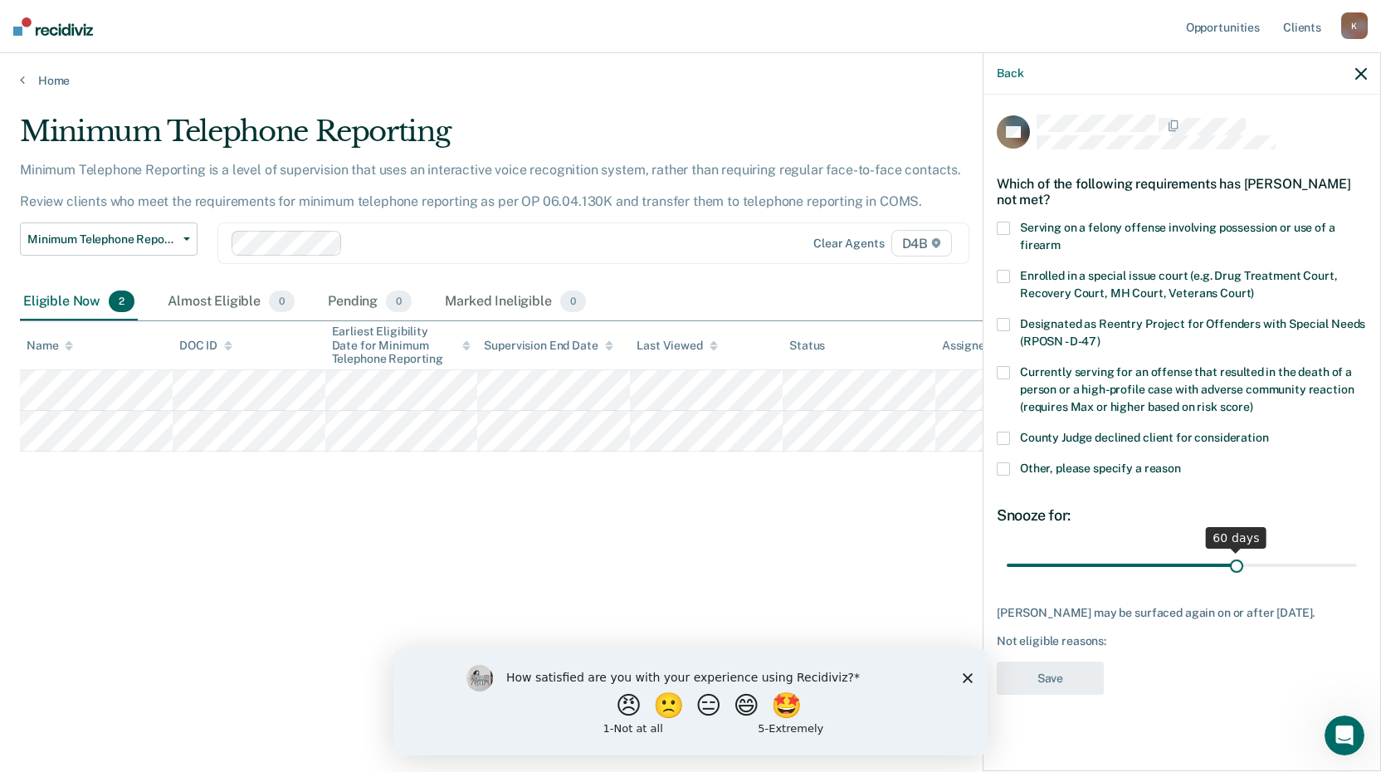
drag, startPoint x: 1120, startPoint y: 559, endPoint x: 1235, endPoint y: 565, distance: 114.7
type input "60"
click at [1236, 565] on input "range" at bounding box center [1182, 564] width 350 height 29
click at [1025, 481] on div "Other, please specify a reason" at bounding box center [1182, 477] width 370 height 31
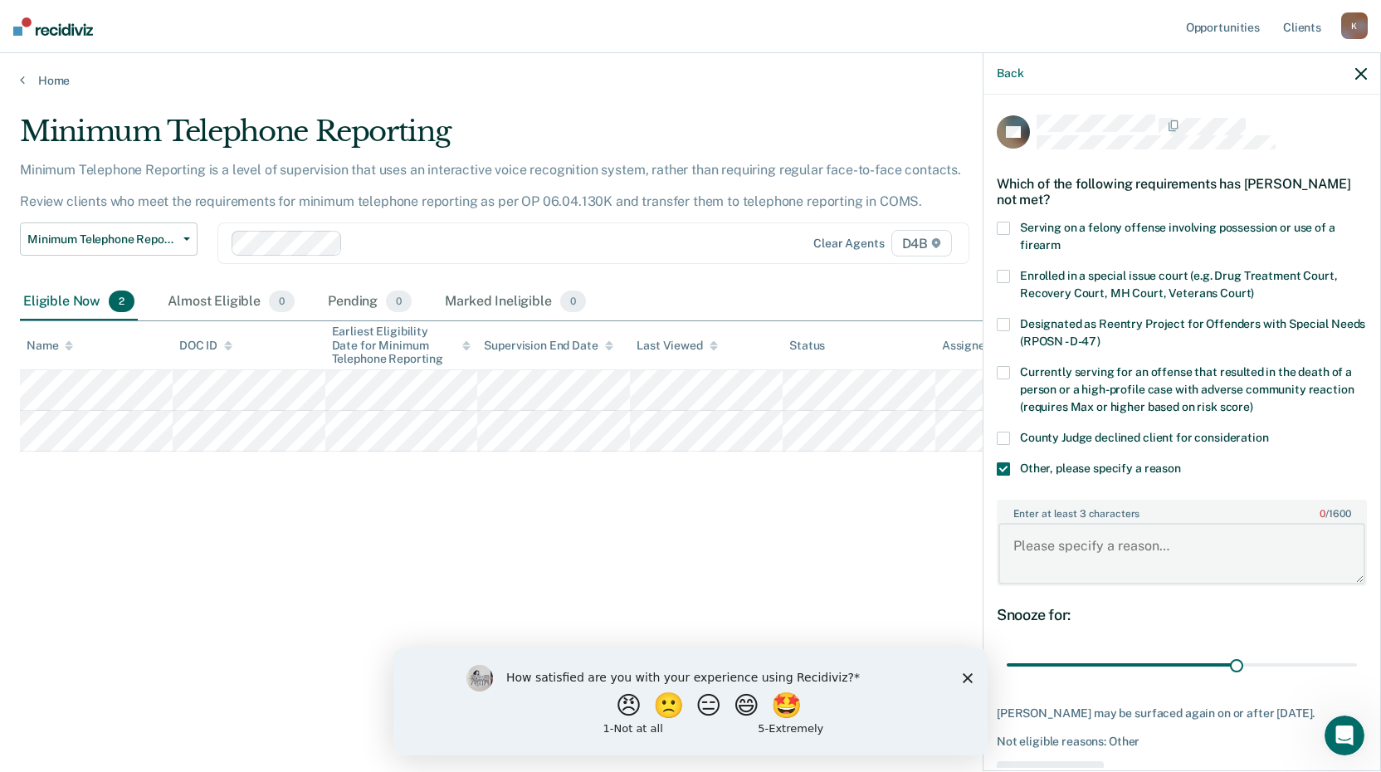
click at [1103, 549] on textarea "Enter at least 3 characters 0 / 1600" at bounding box center [1181, 553] width 367 height 61
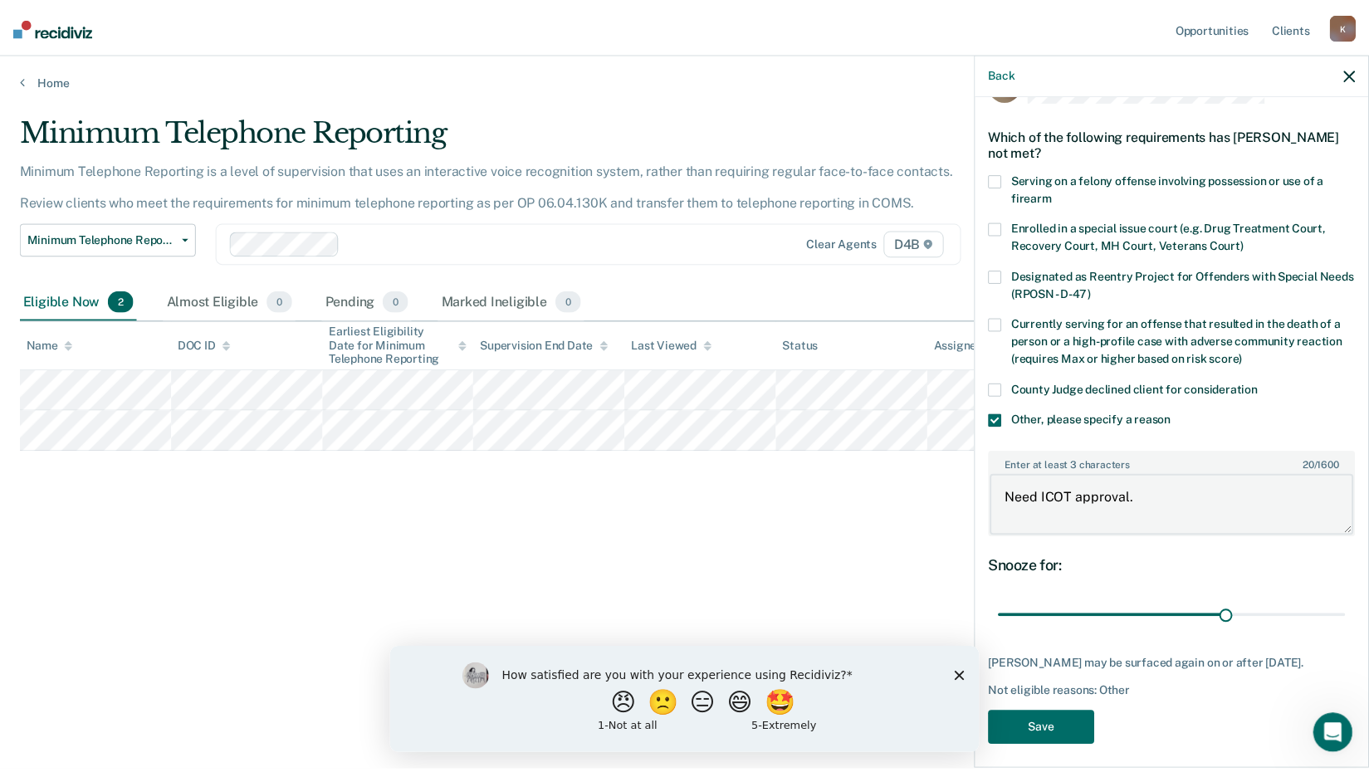
scroll to position [70, 0]
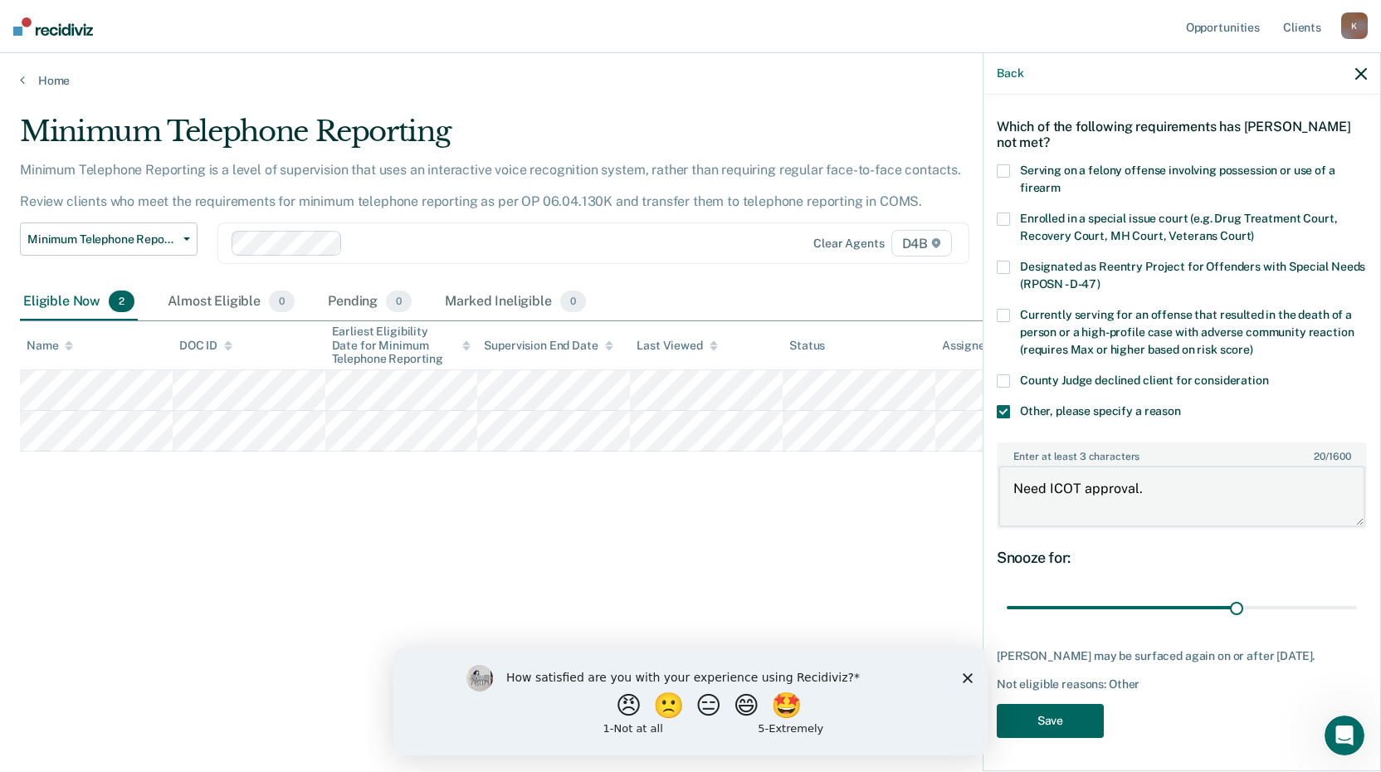
type textarea "Need ICOT approval."
click at [1062, 725] on button "Save" at bounding box center [1050, 721] width 107 height 34
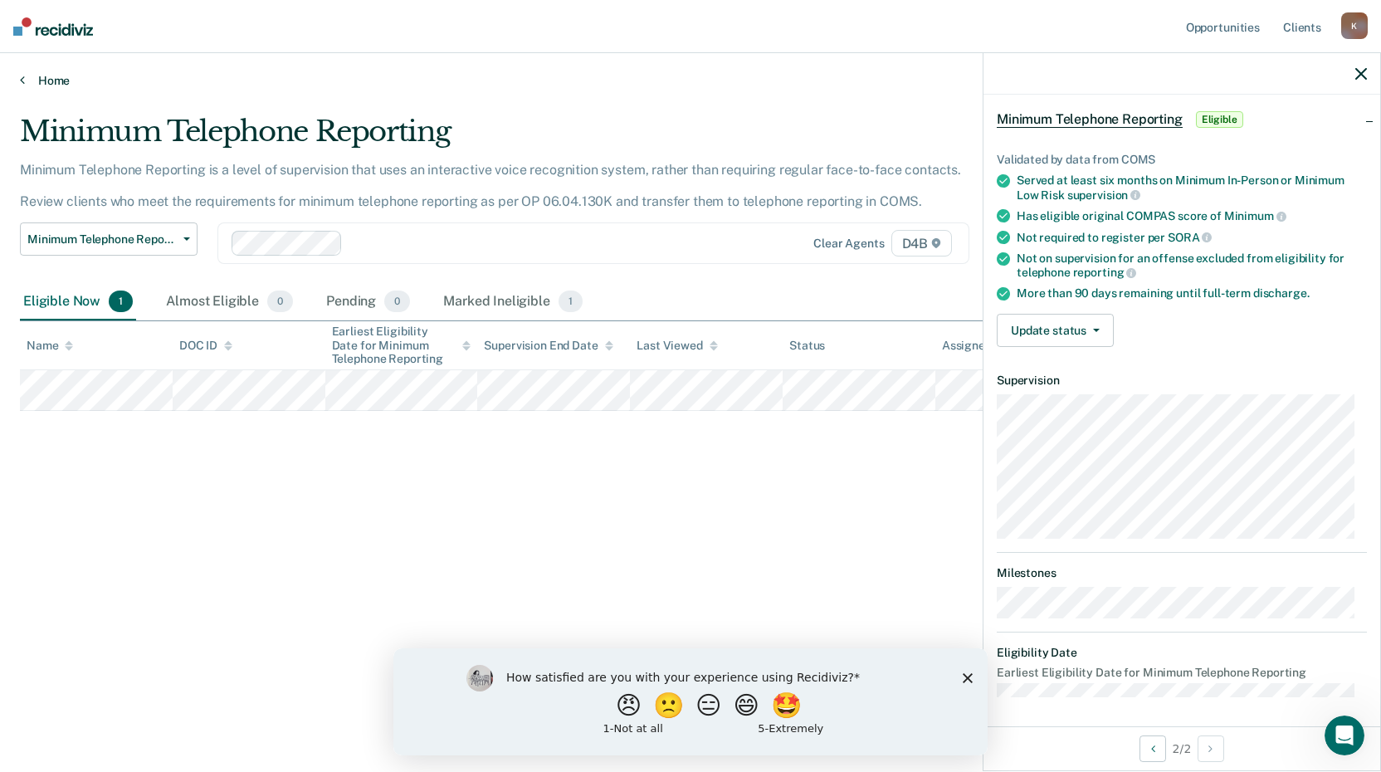
click at [57, 75] on link "Home" at bounding box center [690, 80] width 1341 height 15
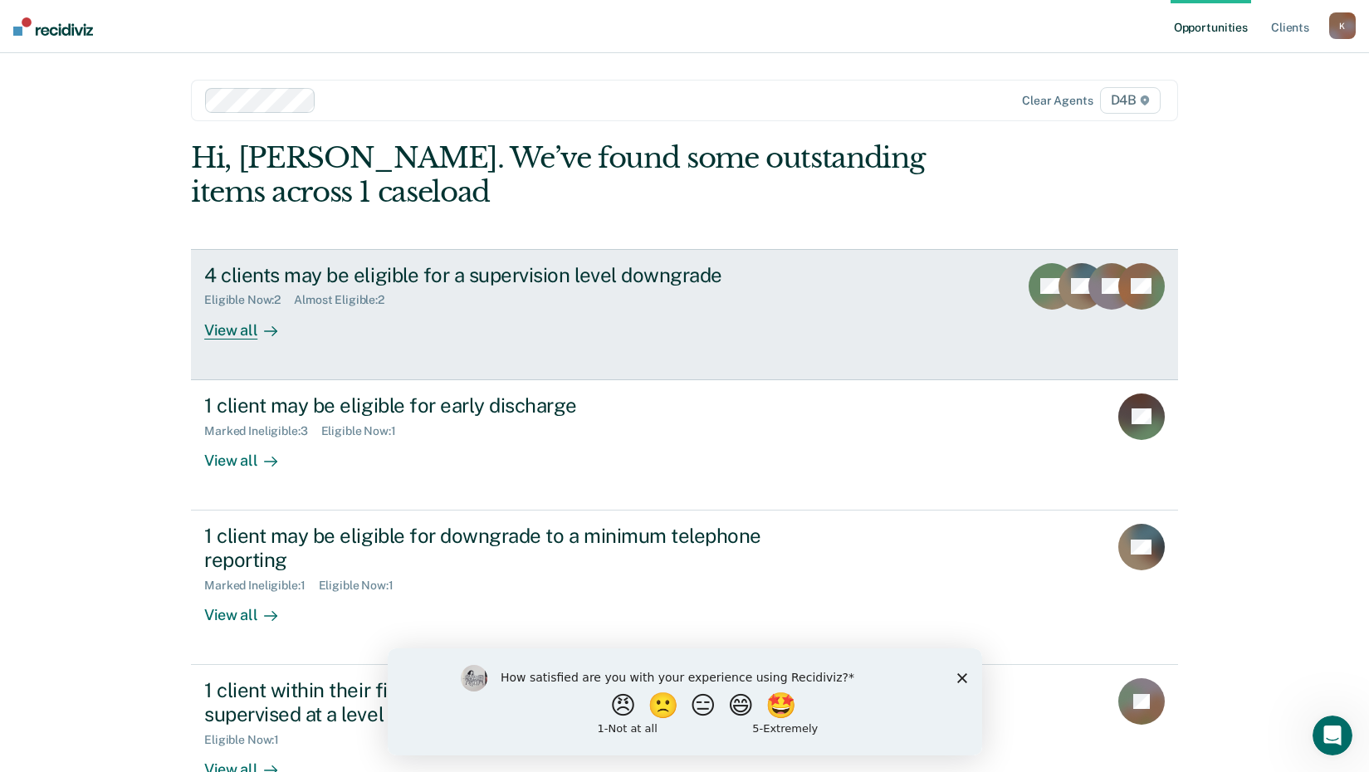
click at [409, 281] on div "4 clients may be eligible for a supervision level downgrade" at bounding box center [495, 275] width 583 height 24
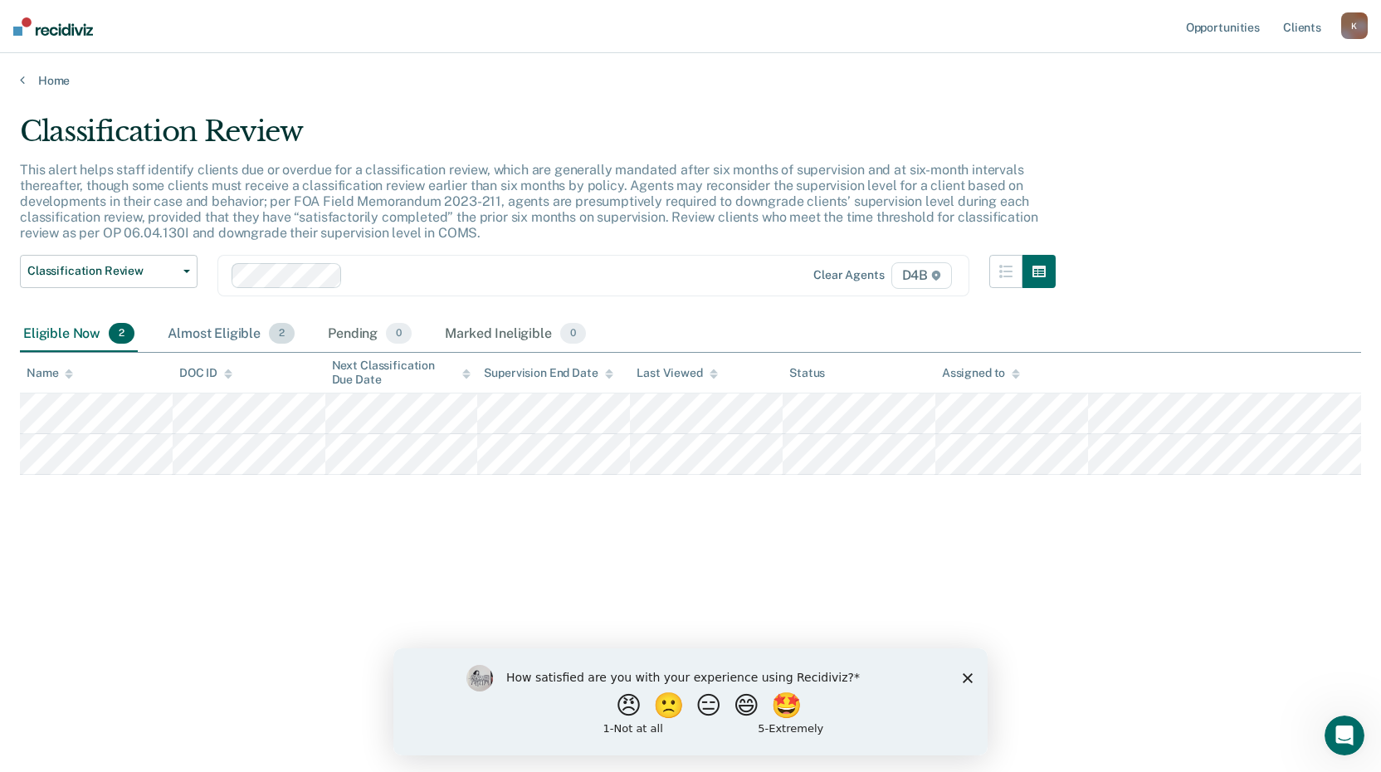
click at [219, 331] on div "Almost Eligible 2" at bounding box center [231, 334] width 134 height 37
click at [64, 334] on div "Eligible Now 2" at bounding box center [79, 334] width 118 height 37
